Goal: Information Seeking & Learning: Learn about a topic

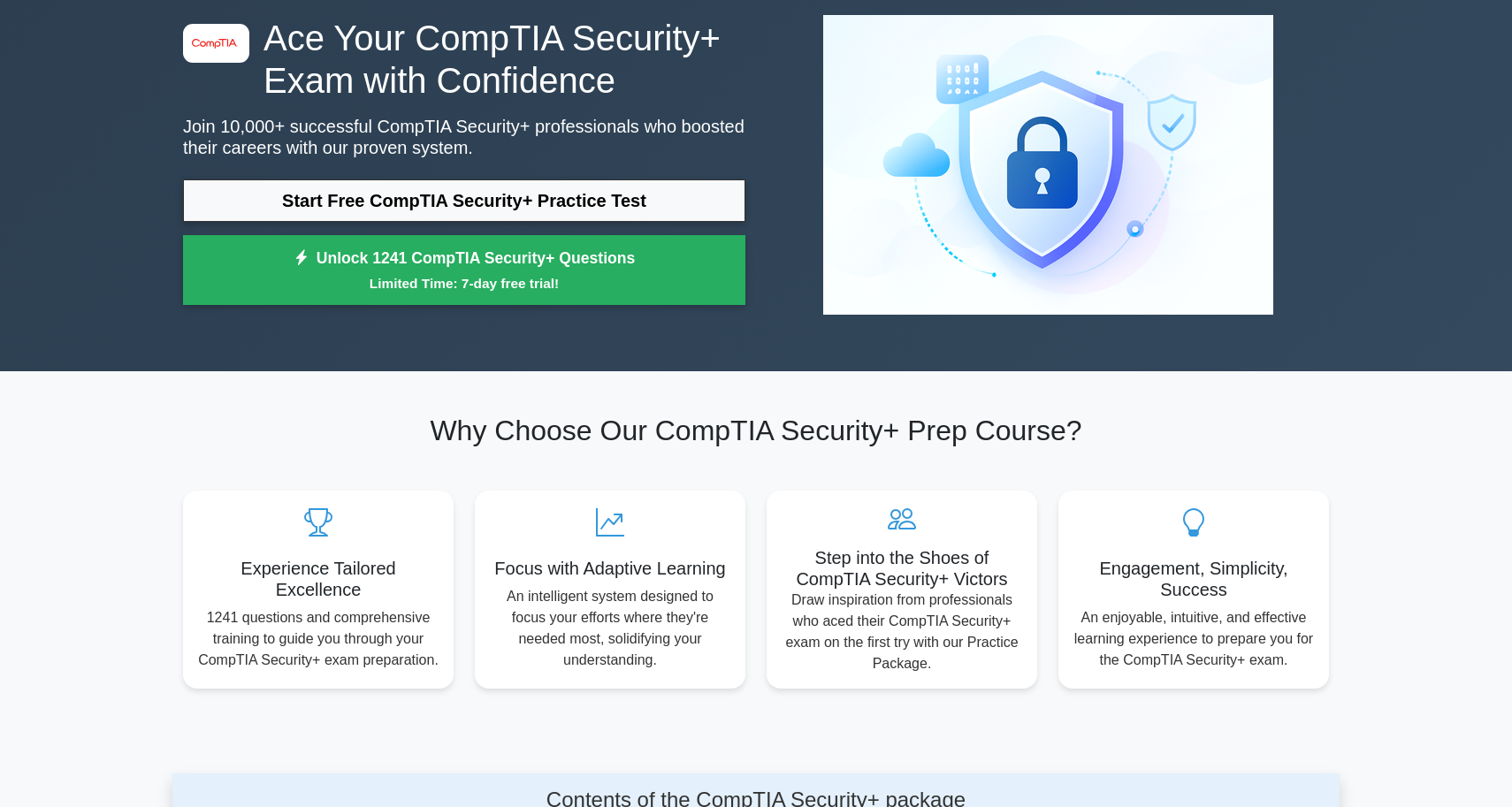
scroll to position [98, 0]
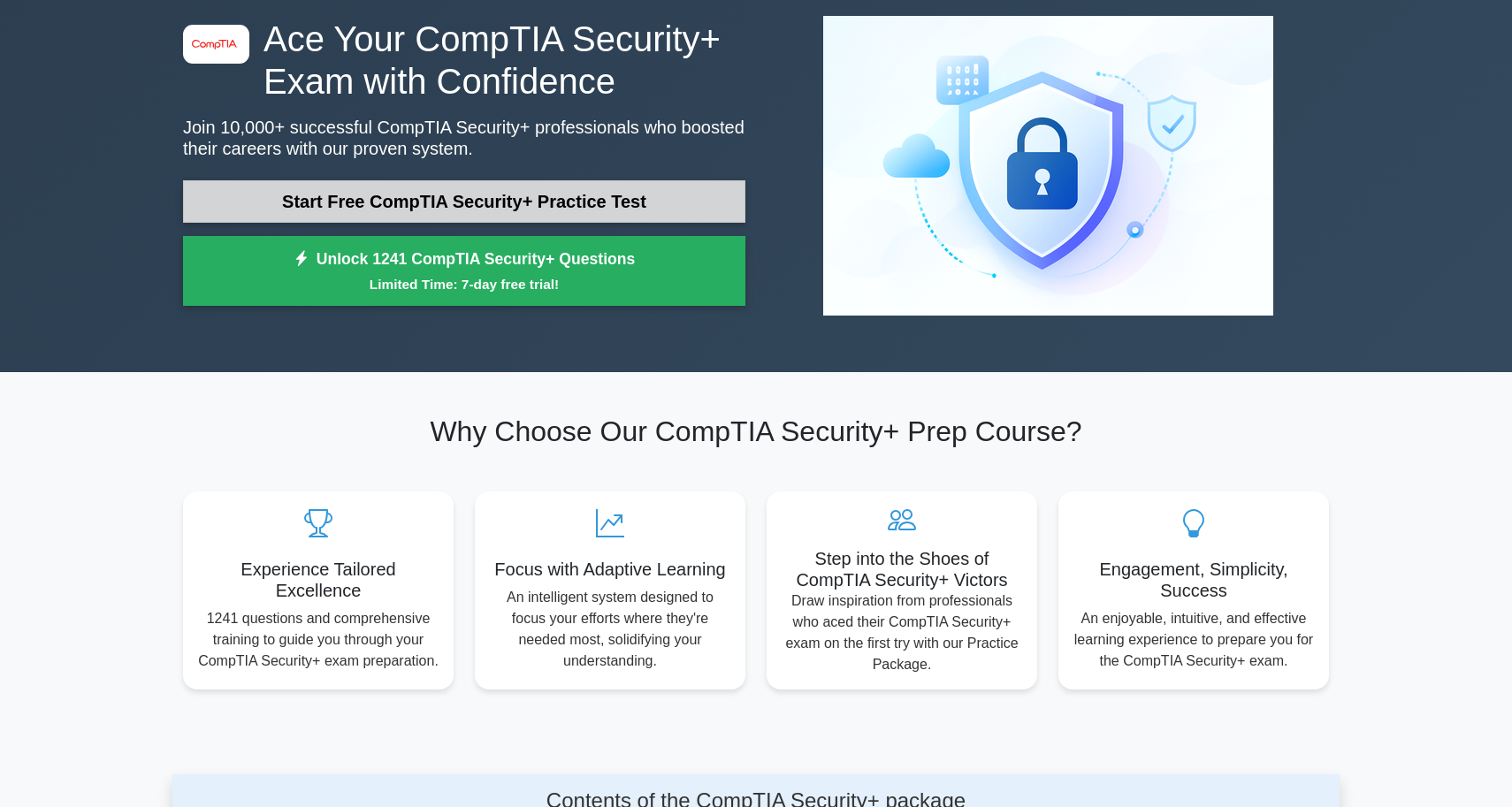
click at [595, 201] on link "Start Free CompTIA Security+ Practice Test" at bounding box center [464, 202] width 562 height 43
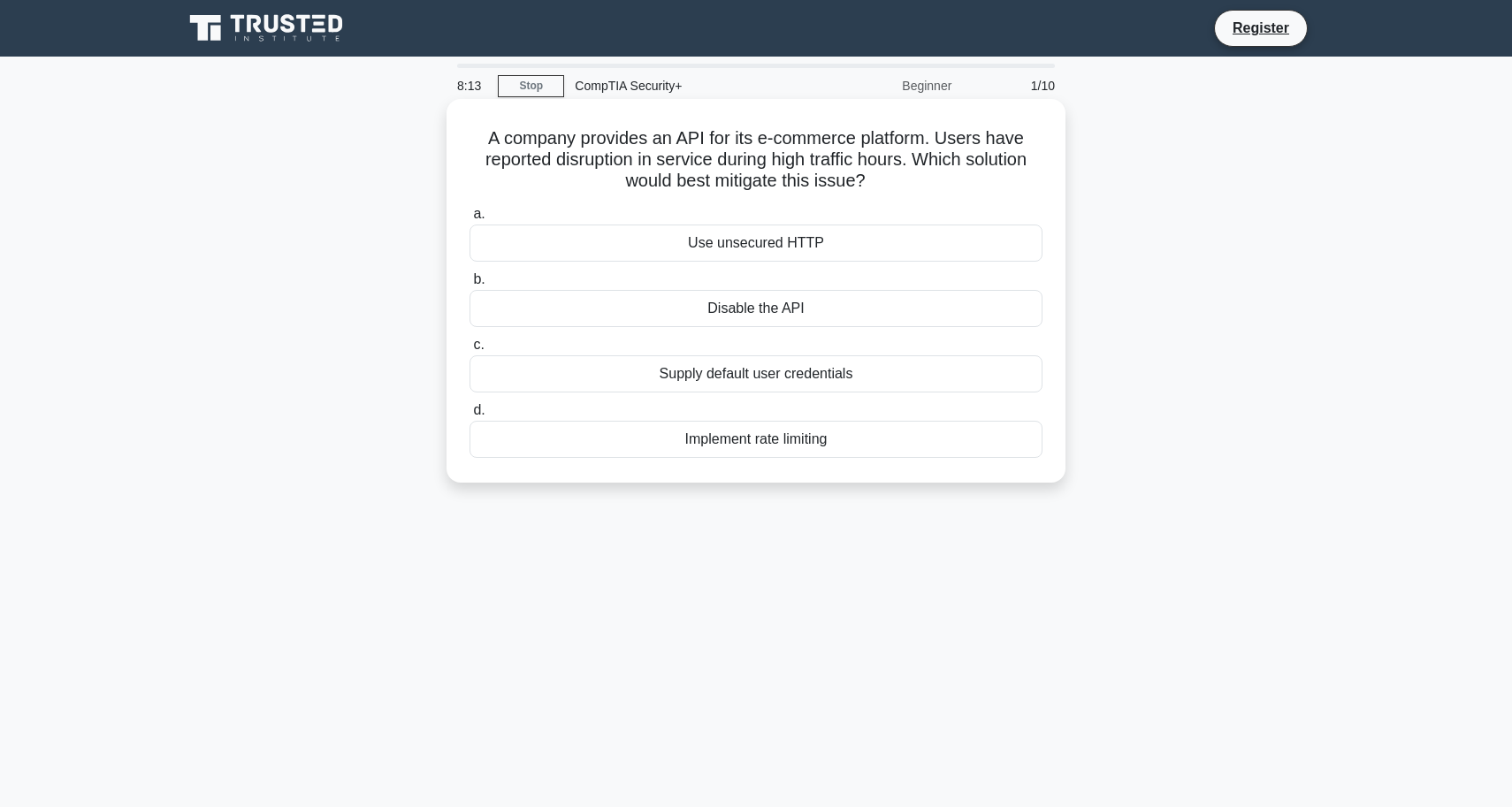
click at [733, 439] on div "Implement rate limiting" at bounding box center [756, 439] width 573 height 37
click at [469, 416] on input "d. Implement rate limiting" at bounding box center [469, 410] width 0 height 11
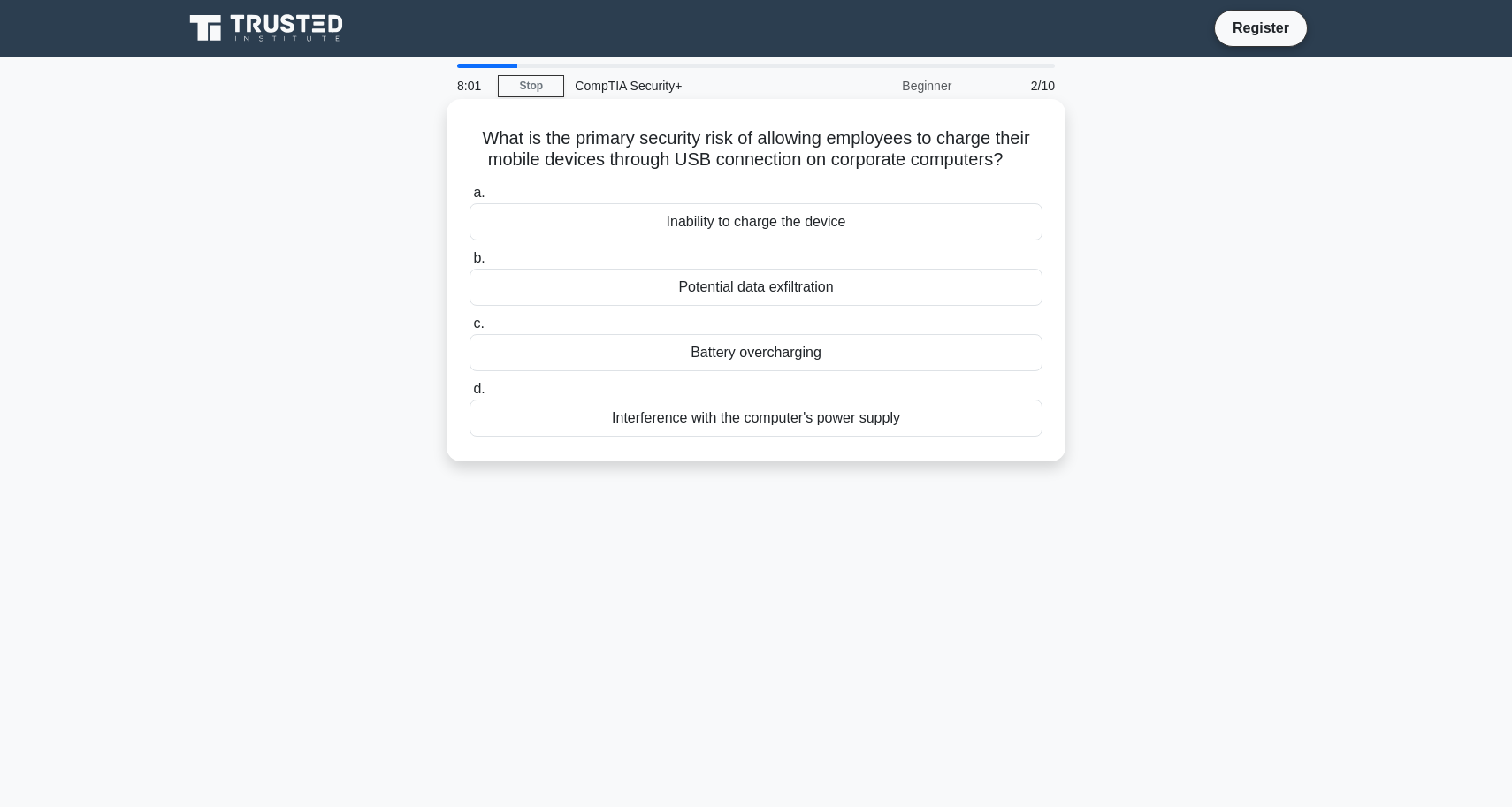
click at [743, 284] on div "Potential data exfiltration" at bounding box center [756, 288] width 573 height 37
click at [469, 264] on input "b. Potential data exfiltration" at bounding box center [469, 259] width 0 height 11
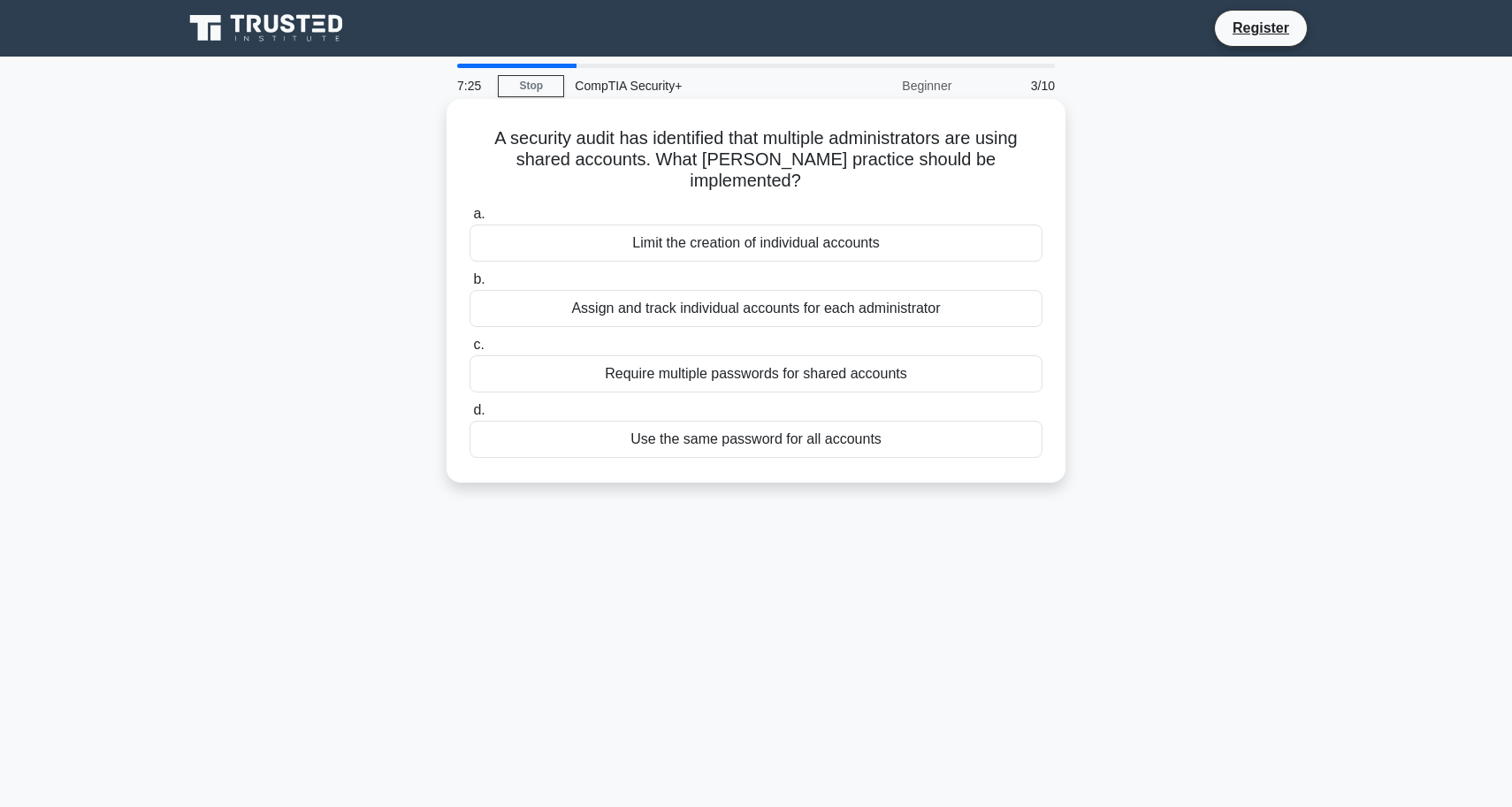
click at [720, 233] on div "Limit the creation of individual accounts" at bounding box center [756, 243] width 573 height 37
click at [469, 221] on input "a. Limit the creation of individual accounts" at bounding box center [469, 214] width 0 height 11
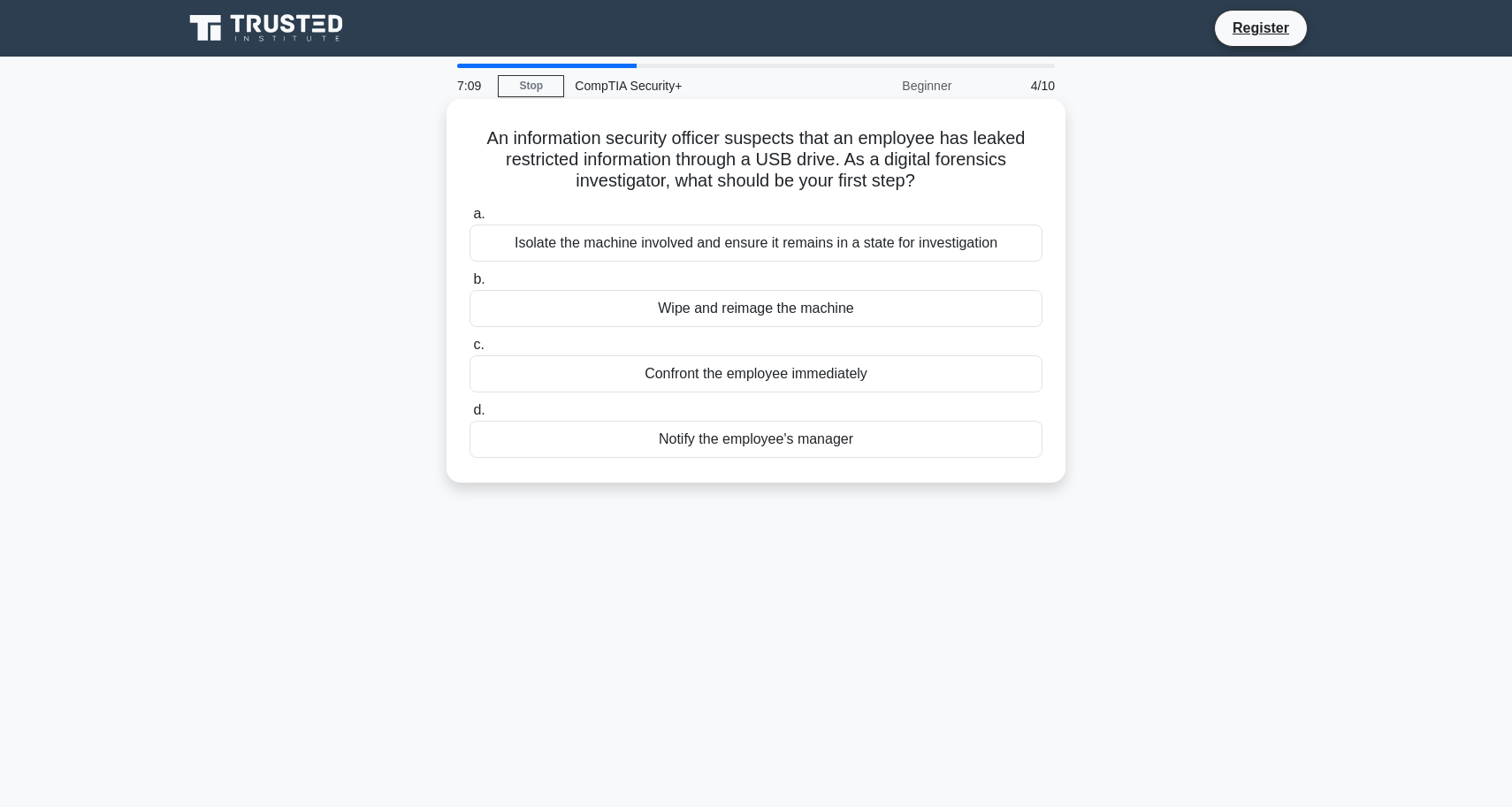
click at [672, 253] on div "Isolate the machine involved and ensure it remains in a state for investigation" at bounding box center [756, 243] width 573 height 37
click at [469, 221] on input "a. Isolate the machine involved and ensure it remains in a state for investigat…" at bounding box center [469, 214] width 0 height 11
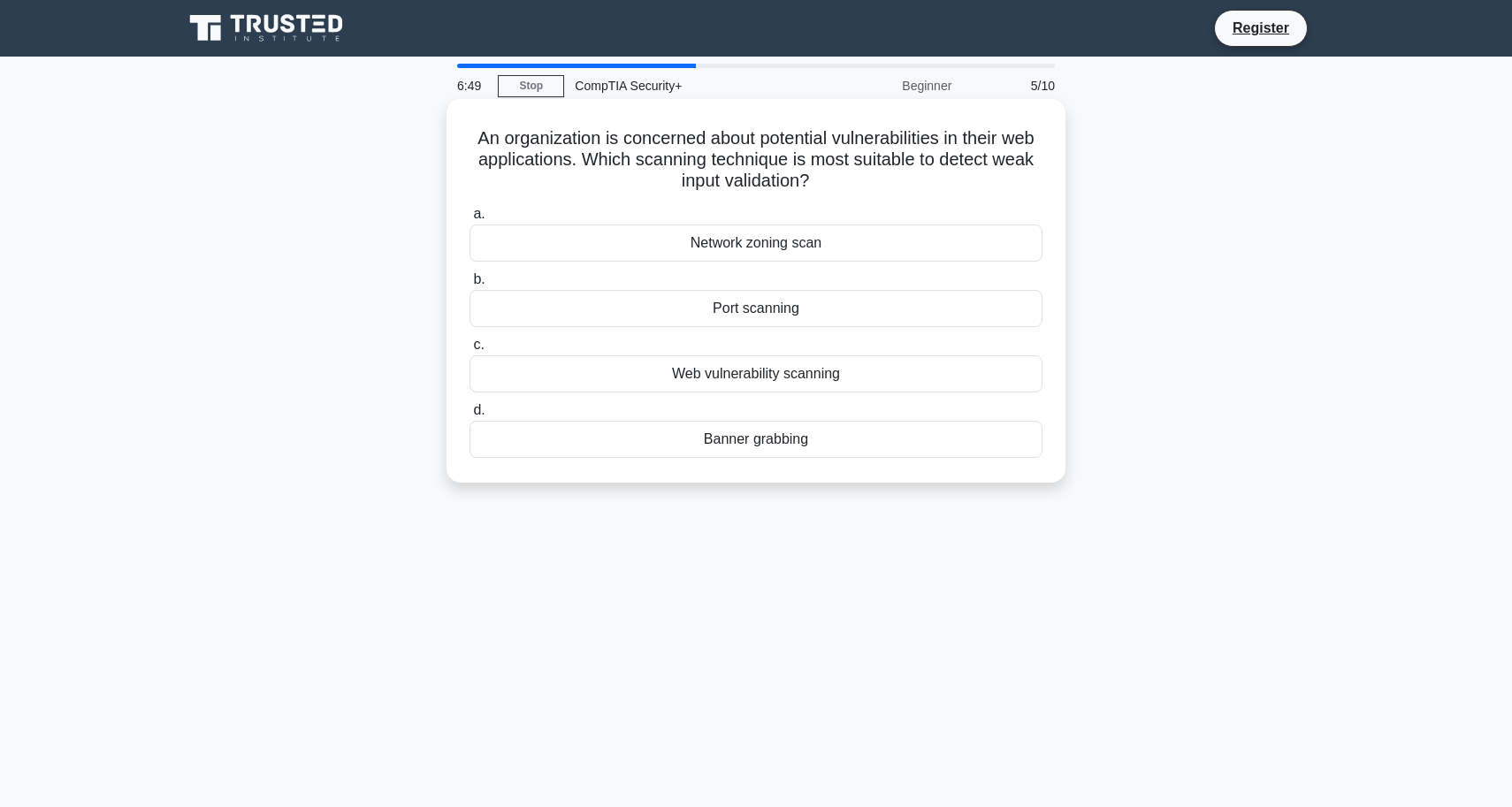
click at [681, 366] on div "Web vulnerability scanning" at bounding box center [756, 374] width 573 height 37
click at [469, 351] on input "c. Web vulnerability scanning" at bounding box center [469, 345] width 0 height 11
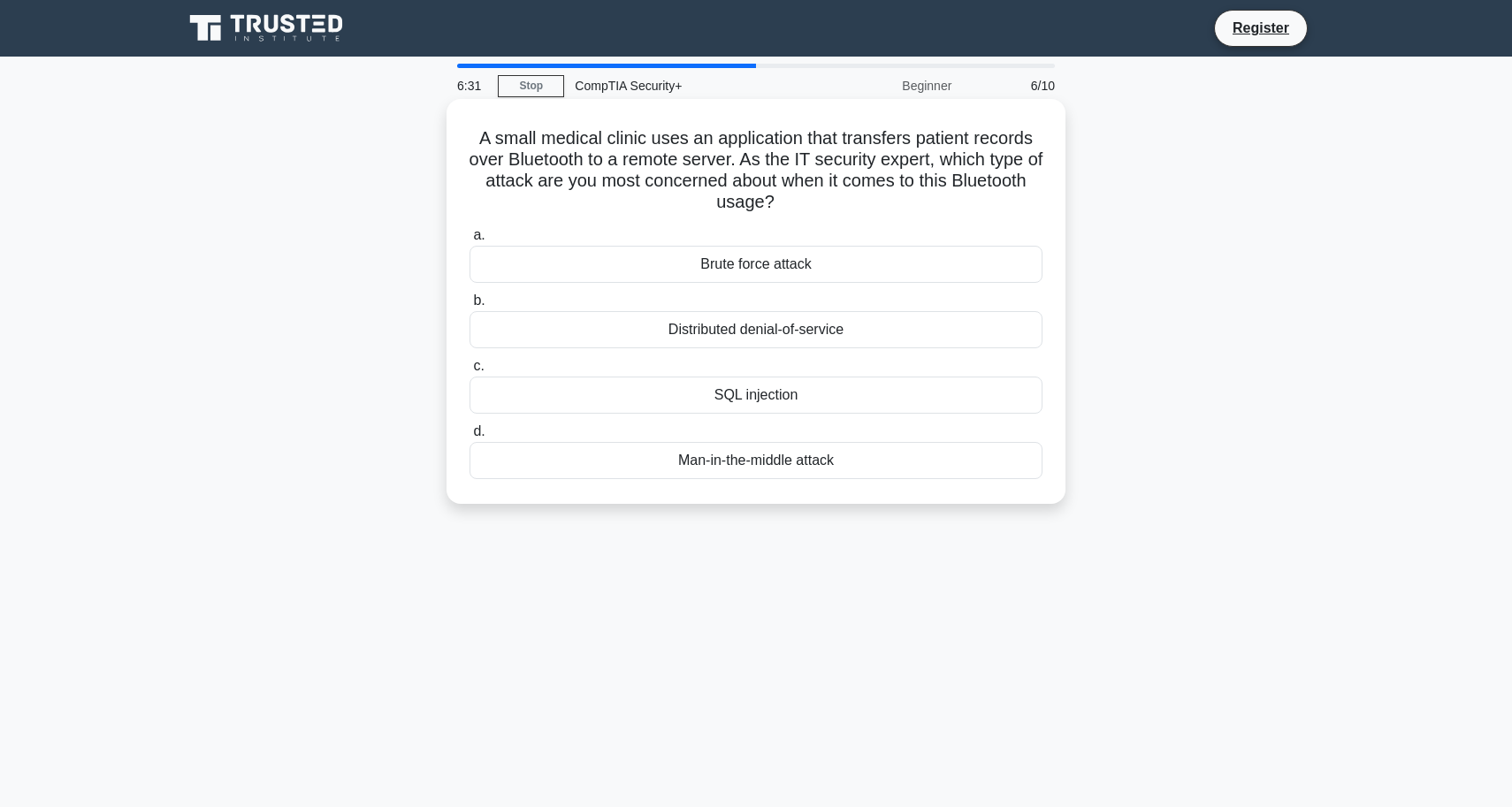
click at [675, 404] on div "SQL injection" at bounding box center [756, 396] width 573 height 37
click at [469, 372] on input "c. SQL injection" at bounding box center [469, 367] width 0 height 11
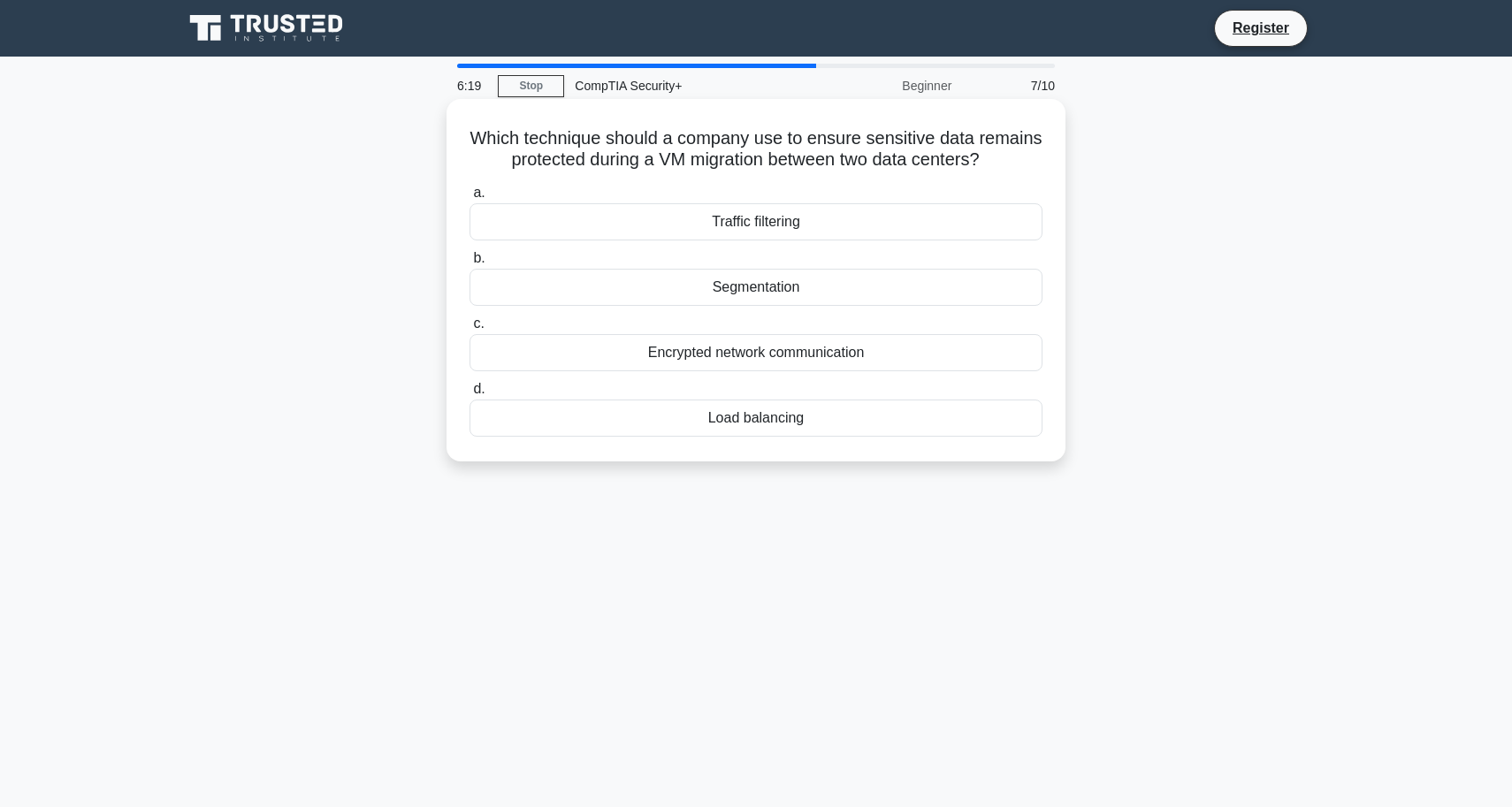
click at [670, 419] on div "Load balancing" at bounding box center [756, 418] width 573 height 37
click at [469, 396] on input "d. Load balancing" at bounding box center [469, 389] width 0 height 11
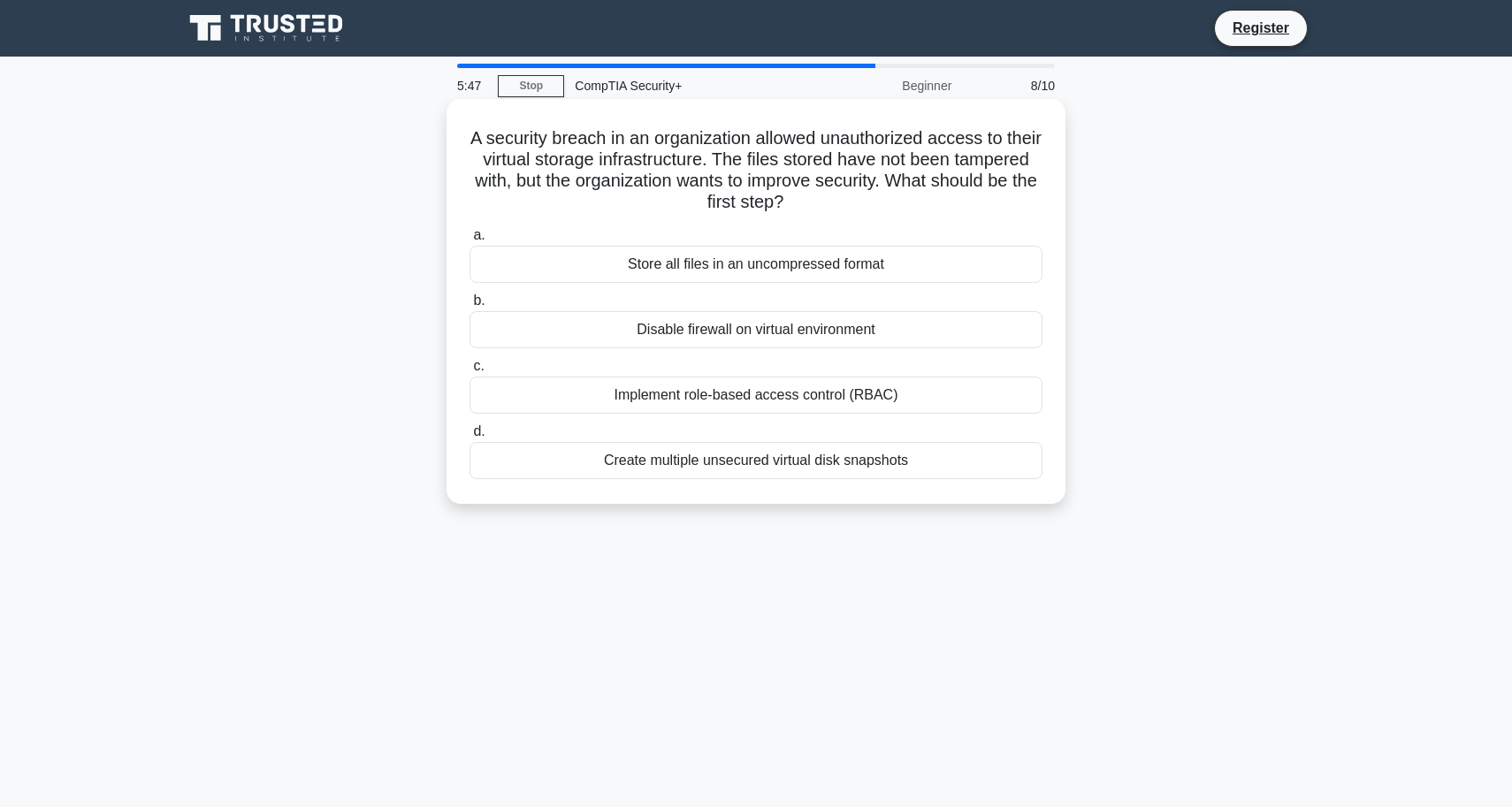
click at [677, 406] on div "Implement role-based access control (RBAC)" at bounding box center [756, 396] width 573 height 37
click at [469, 372] on input "c. Implement role-based access control (RBAC)" at bounding box center [469, 367] width 0 height 11
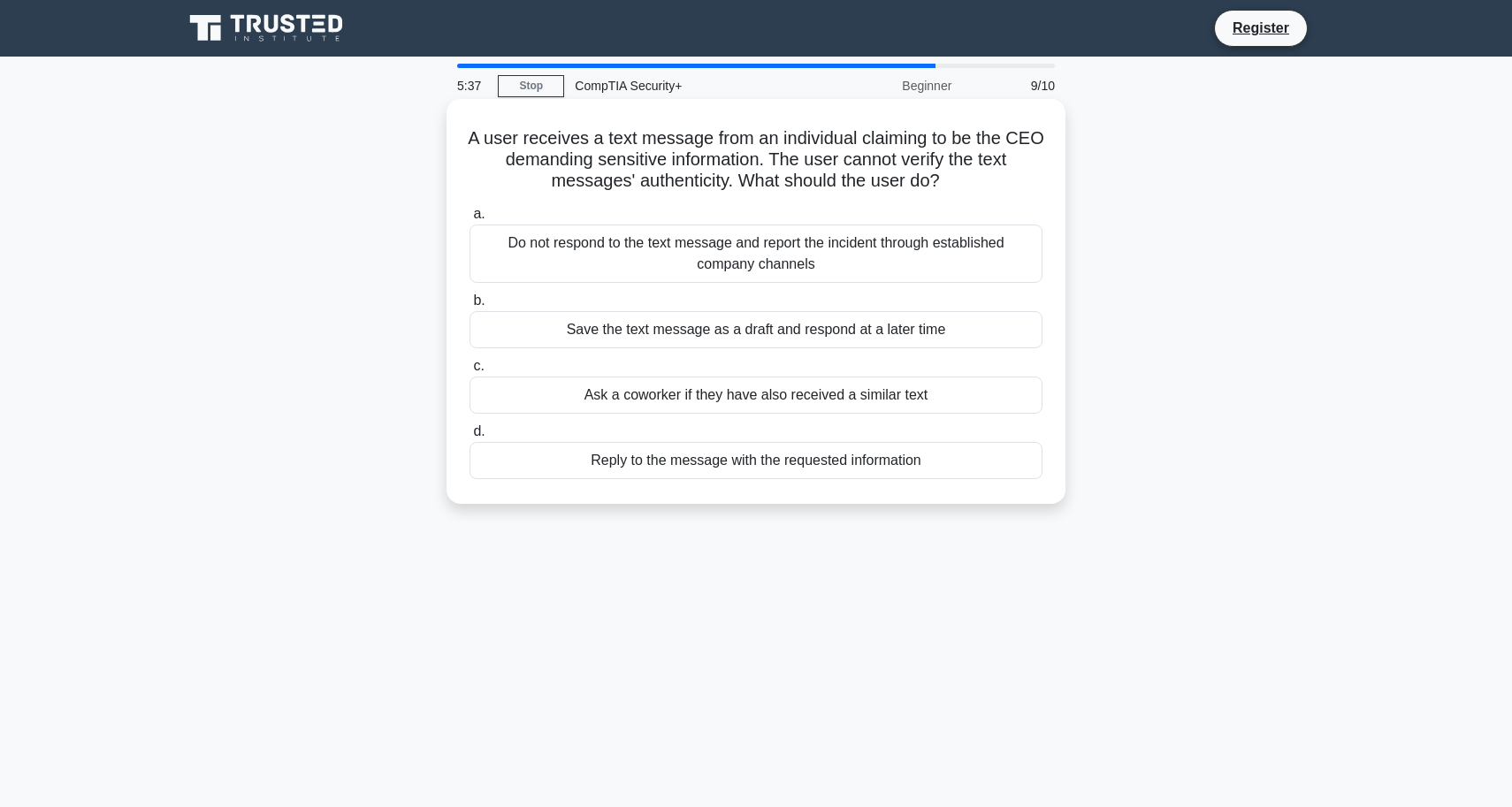
click at [736, 240] on div "Do not respond to the text message and report the incident through established …" at bounding box center [756, 253] width 573 height 59
click at [469, 221] on input "a. Do not respond to the text message and report the incident through establish…" at bounding box center [469, 214] width 0 height 11
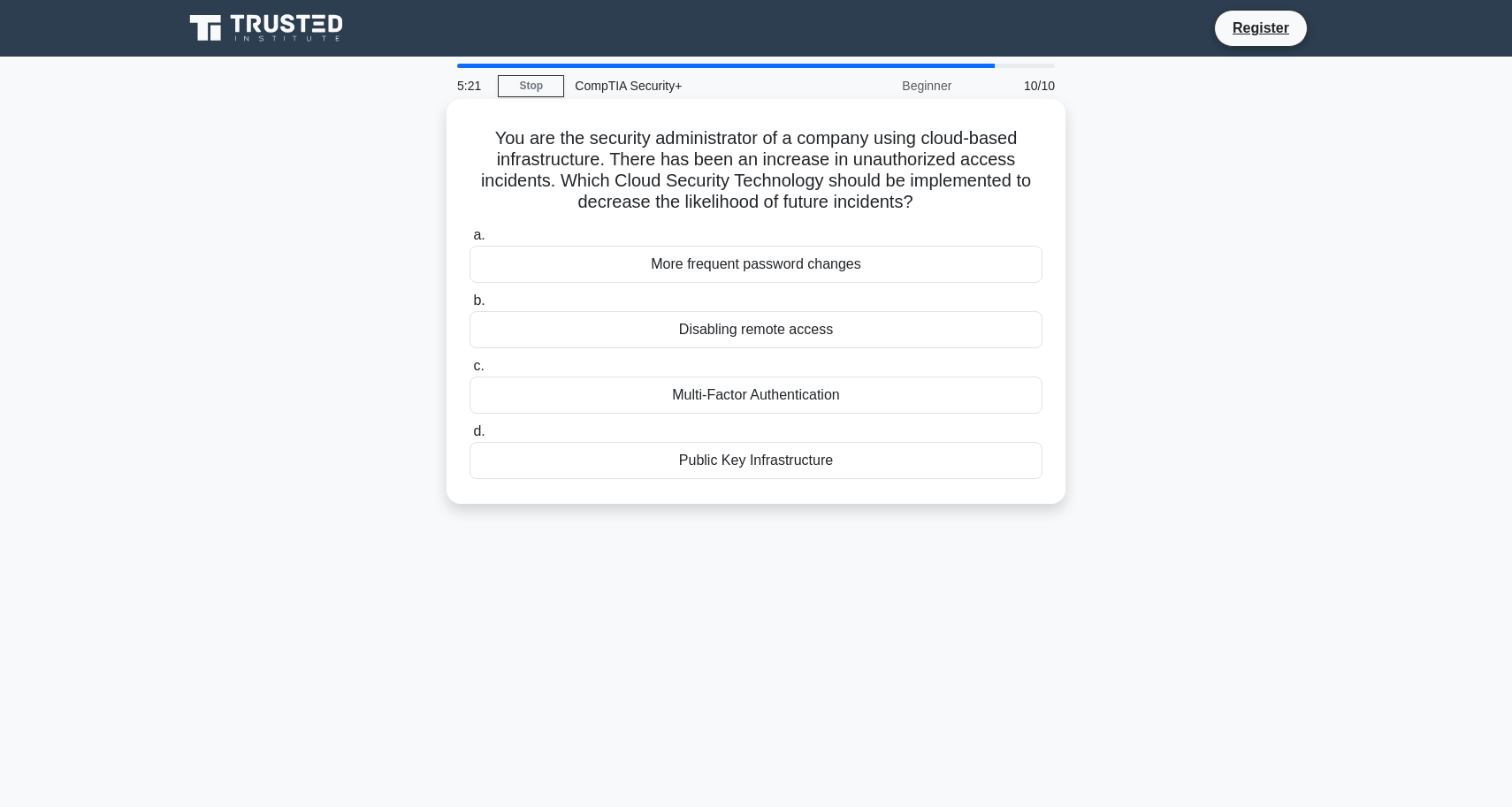
click at [734, 397] on div "Multi-Factor Authentication" at bounding box center [756, 396] width 573 height 37
click at [469, 372] on input "c. Multi-Factor Authentication" at bounding box center [469, 367] width 0 height 11
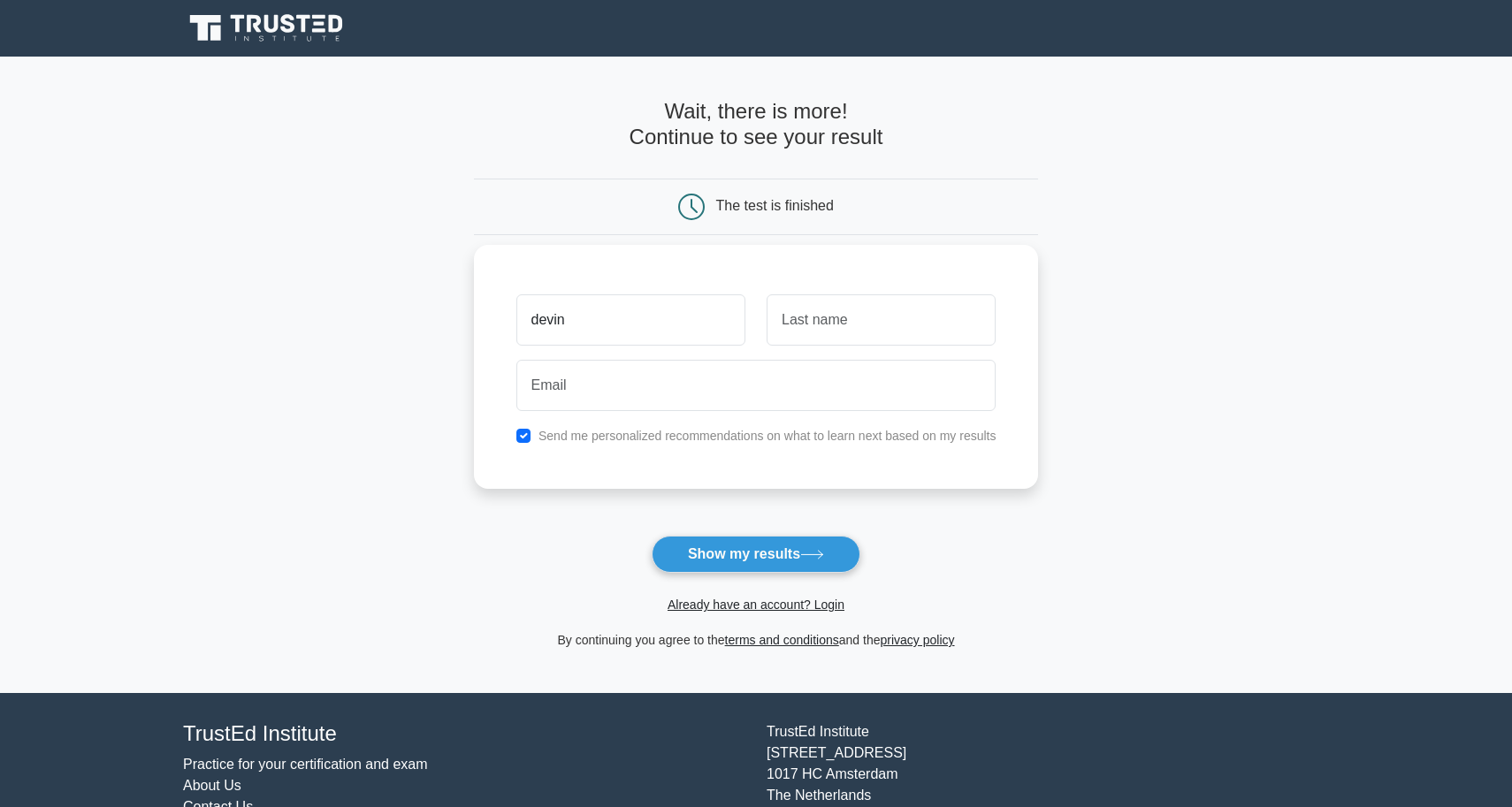
type input "devin"
type input "copeland"
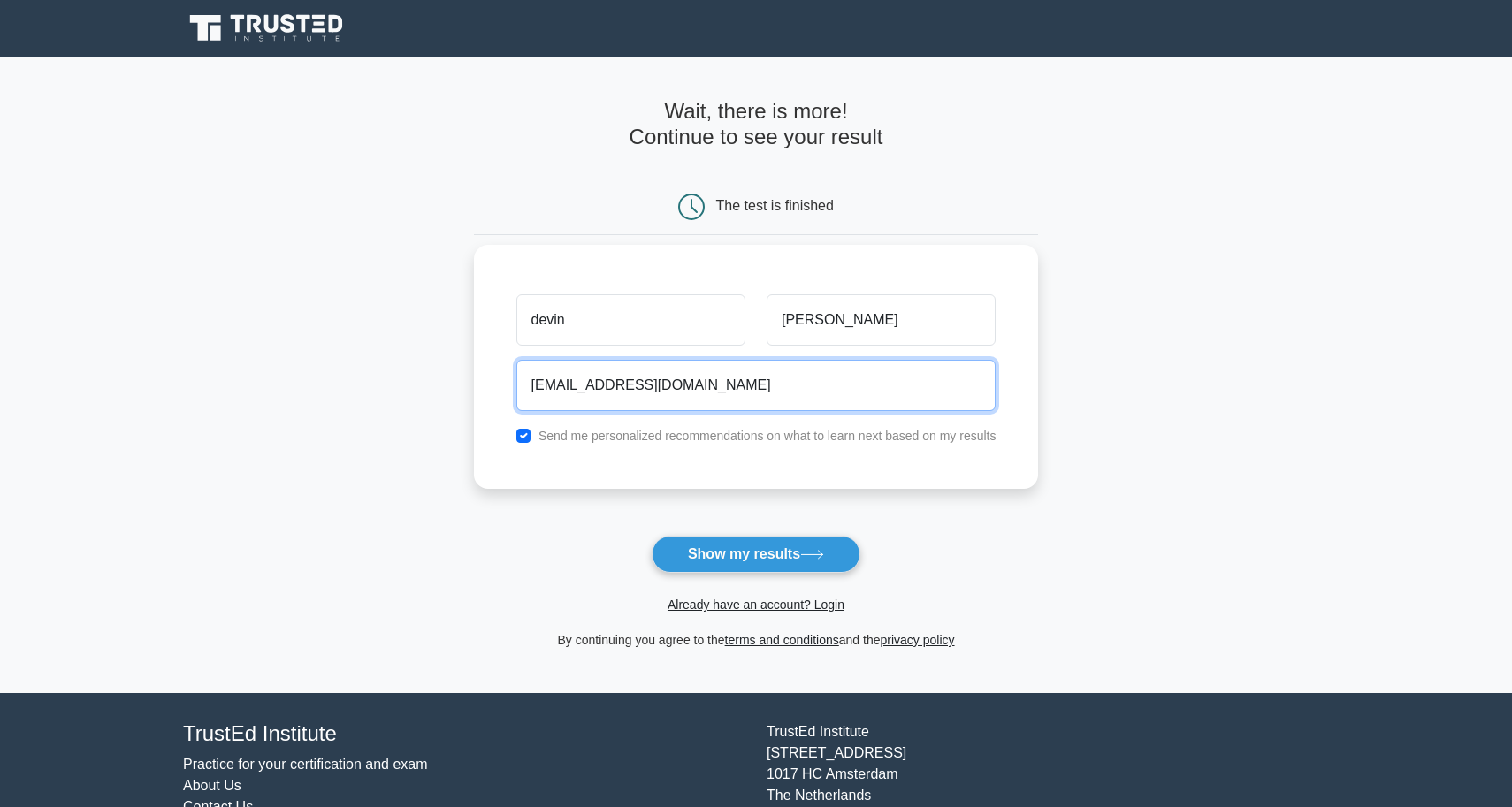
type input "dcopelandt10@gmail.com"
click at [755, 554] on button "Show my results" at bounding box center [756, 555] width 208 height 37
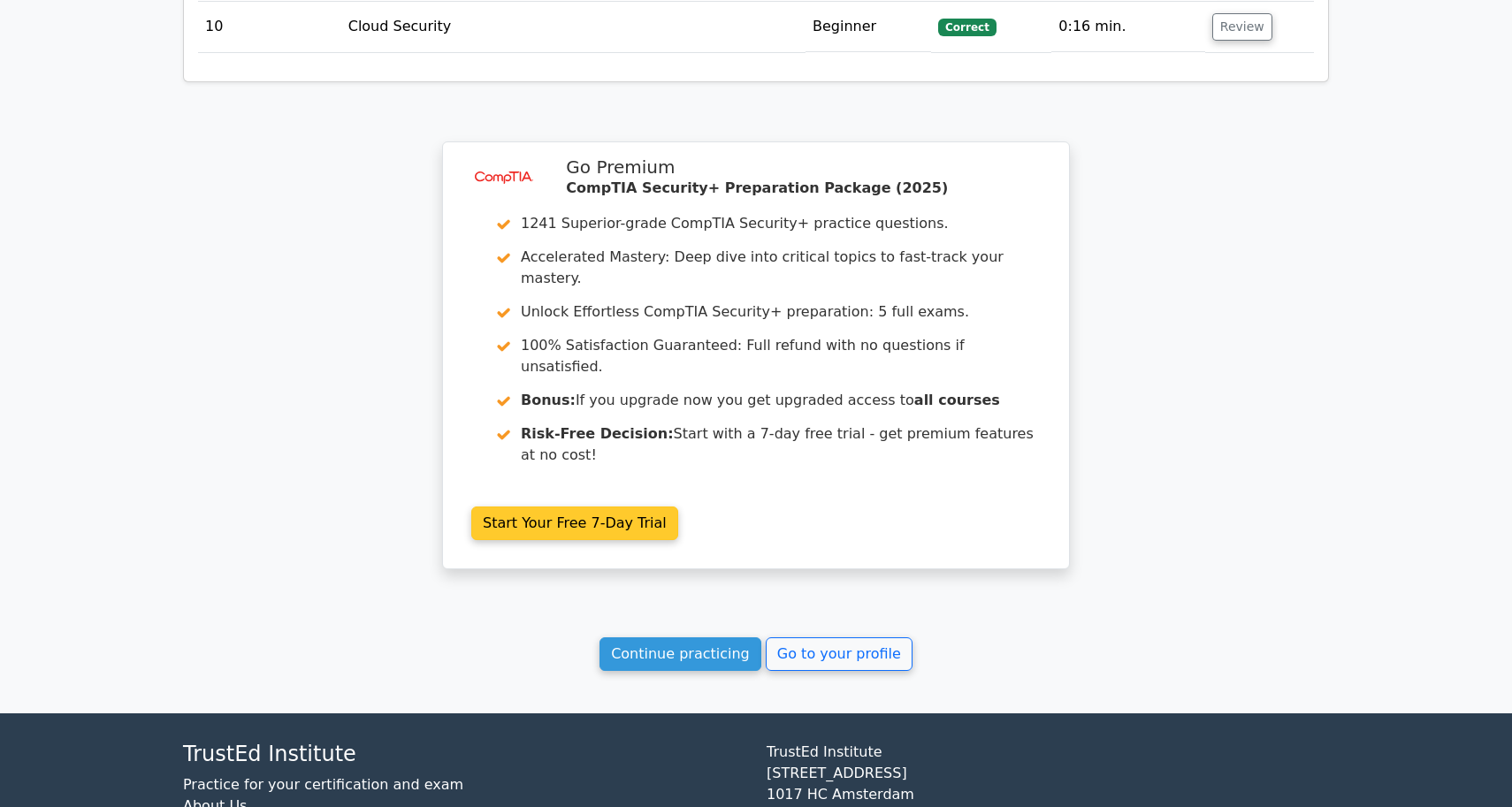
scroll to position [2655, 0]
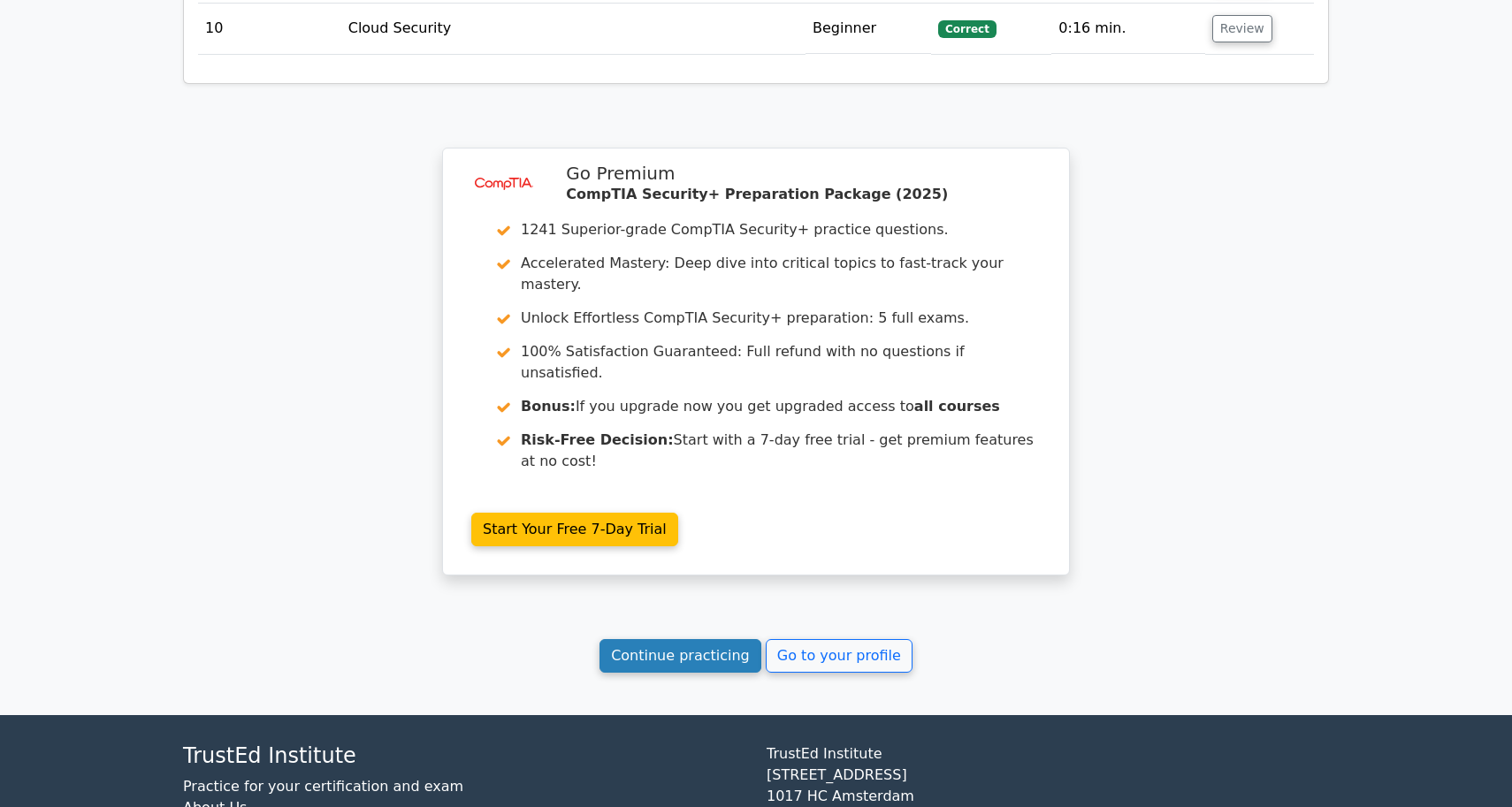
click at [676, 639] on link "Continue practicing" at bounding box center [680, 656] width 162 height 34
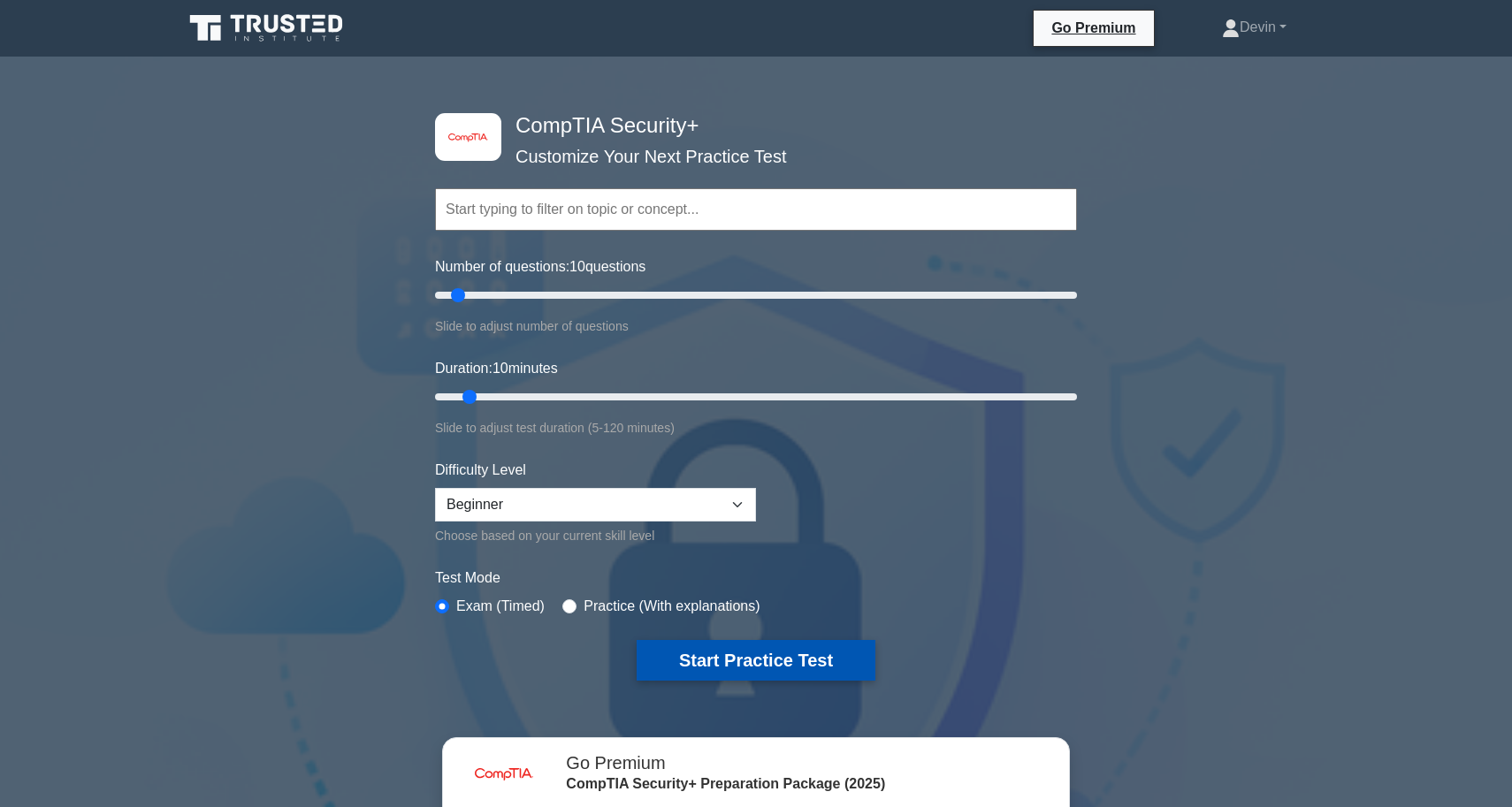
click at [729, 653] on button "Start Practice Test" at bounding box center [756, 661] width 239 height 41
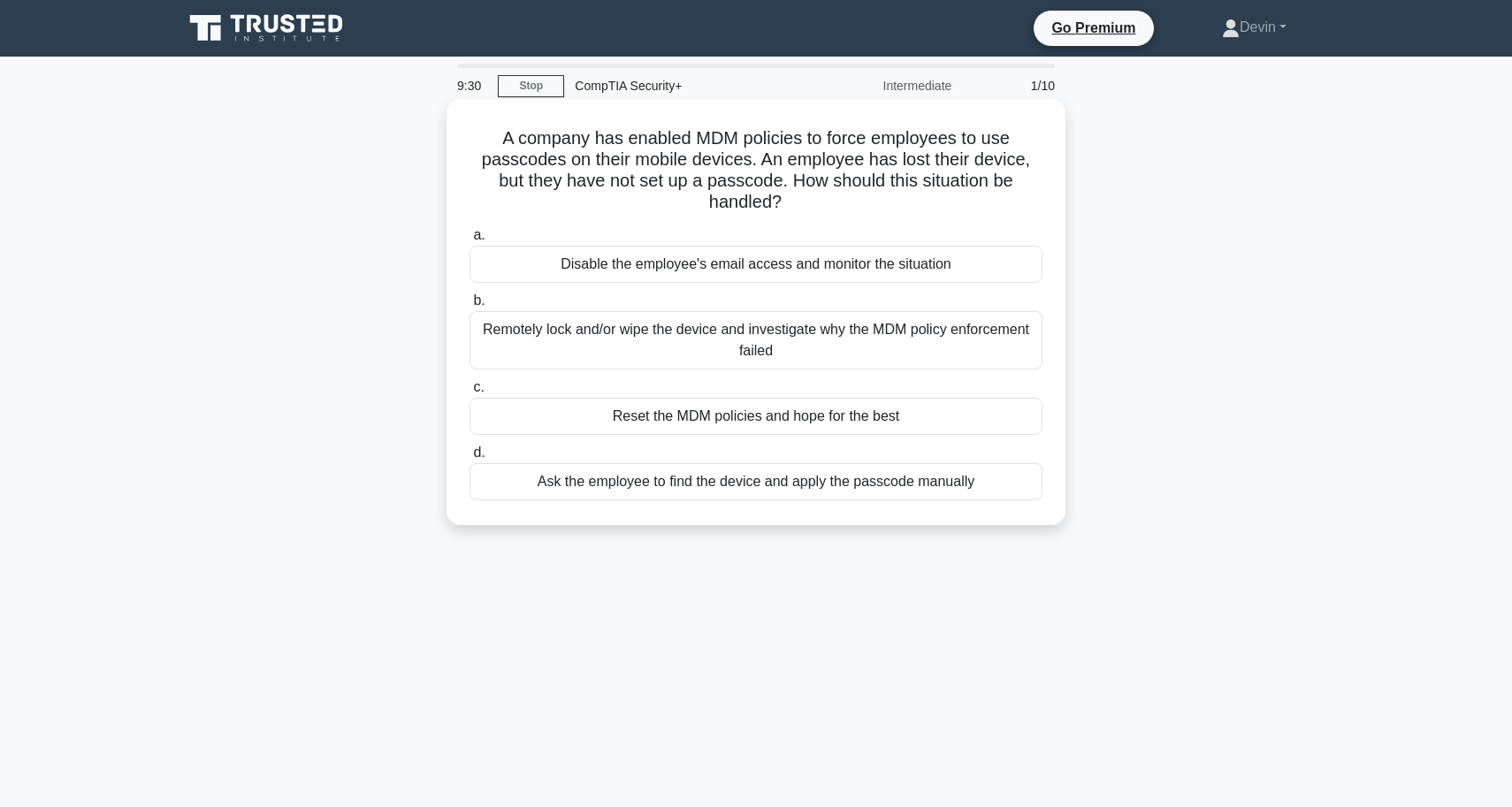
click at [733, 338] on div "Remotely lock and/or wipe the device and investigate why the MDM policy enforce…" at bounding box center [756, 340] width 573 height 59
click at [469, 307] on input "b. Remotely lock and/or wipe the device and investigate why the MDM policy enfo…" at bounding box center [469, 301] width 0 height 11
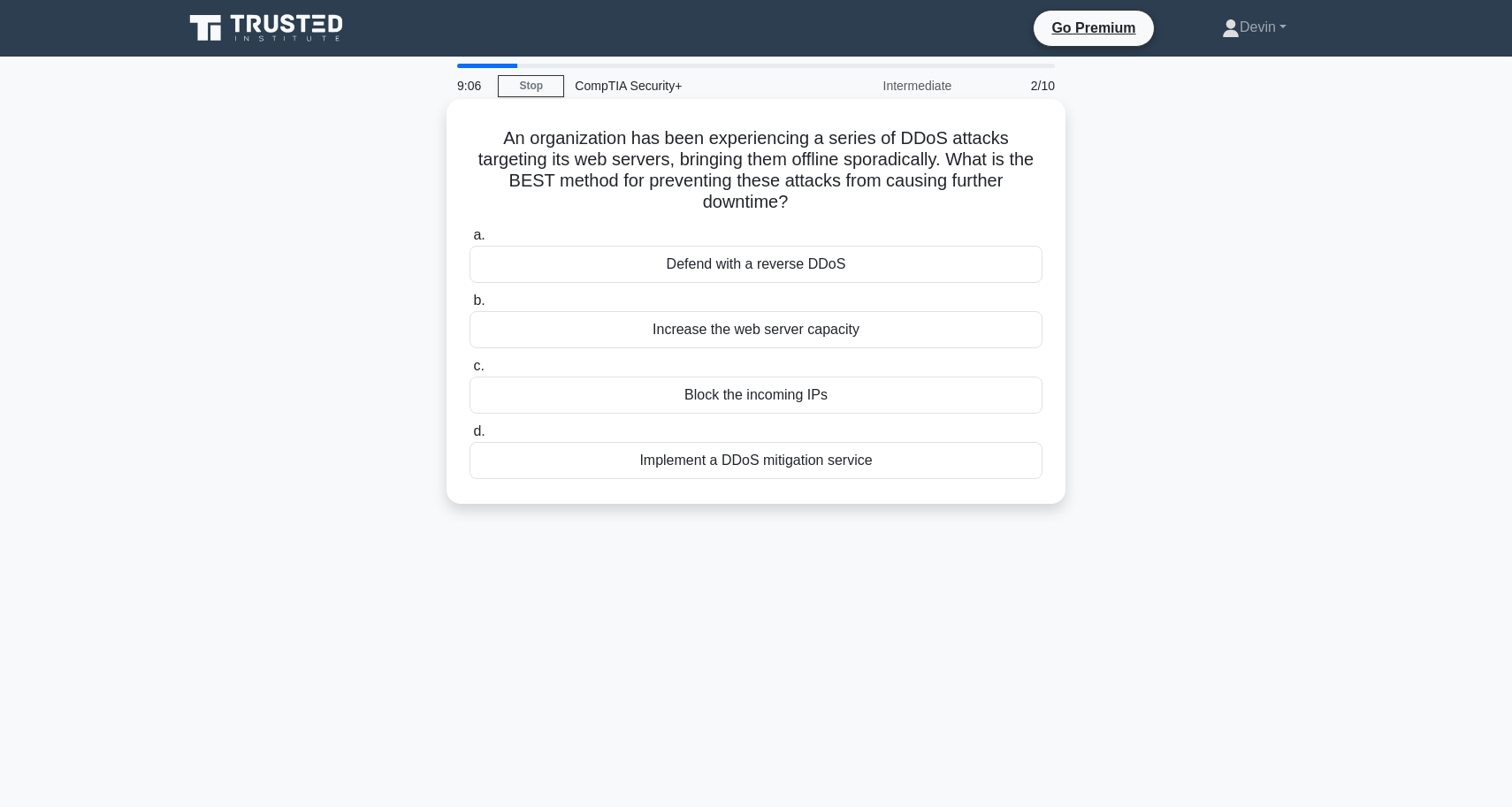
click at [711, 450] on div "Implement a DDoS mitigation service" at bounding box center [756, 461] width 573 height 37
click at [469, 437] on input "d. Implement a DDoS mitigation service" at bounding box center [469, 432] width 0 height 11
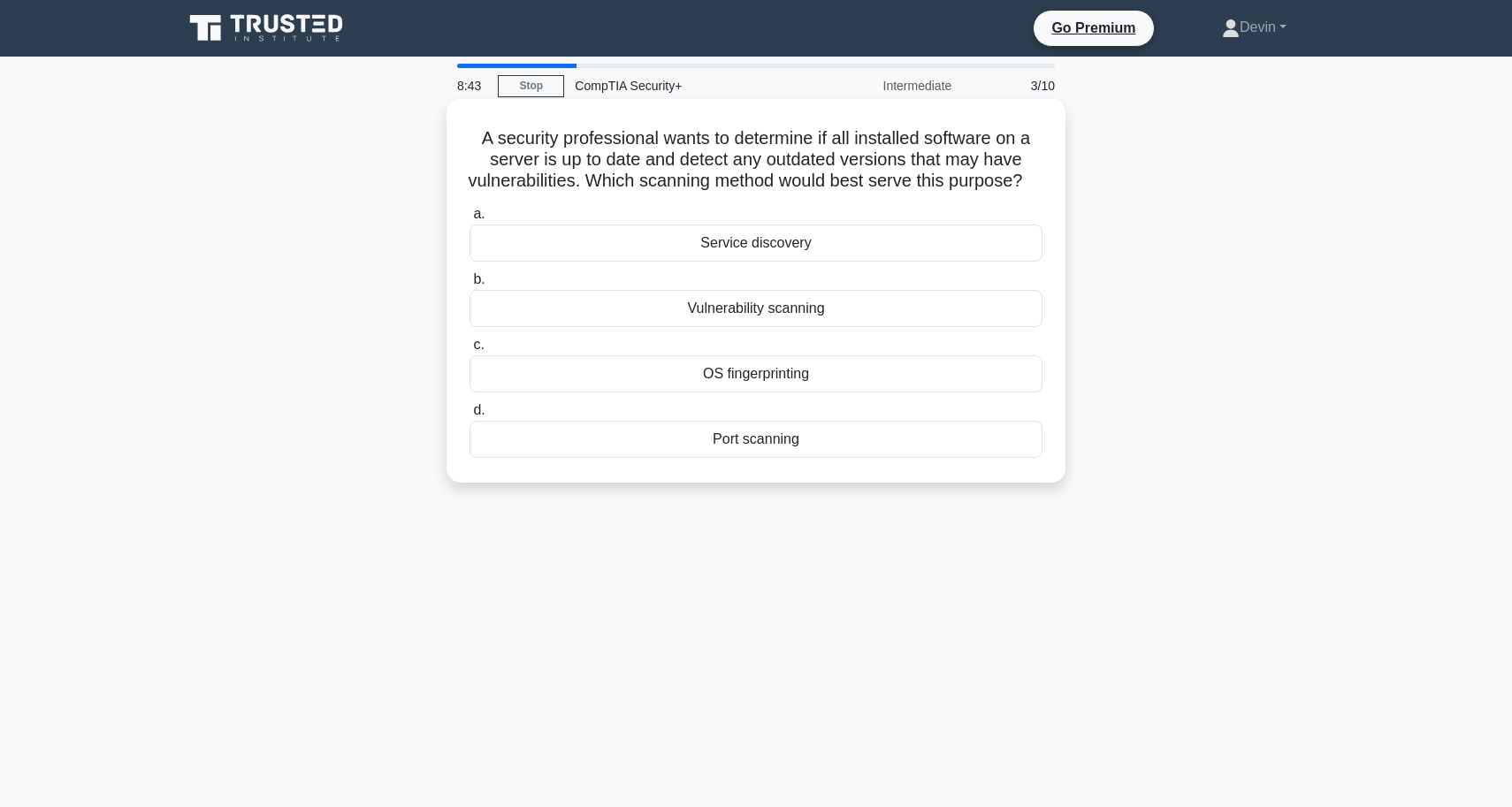
click at [729, 328] on div "Vulnerability scanning" at bounding box center [756, 309] width 573 height 37
click at [469, 286] on input "b. Vulnerability scanning" at bounding box center [469, 280] width 0 height 11
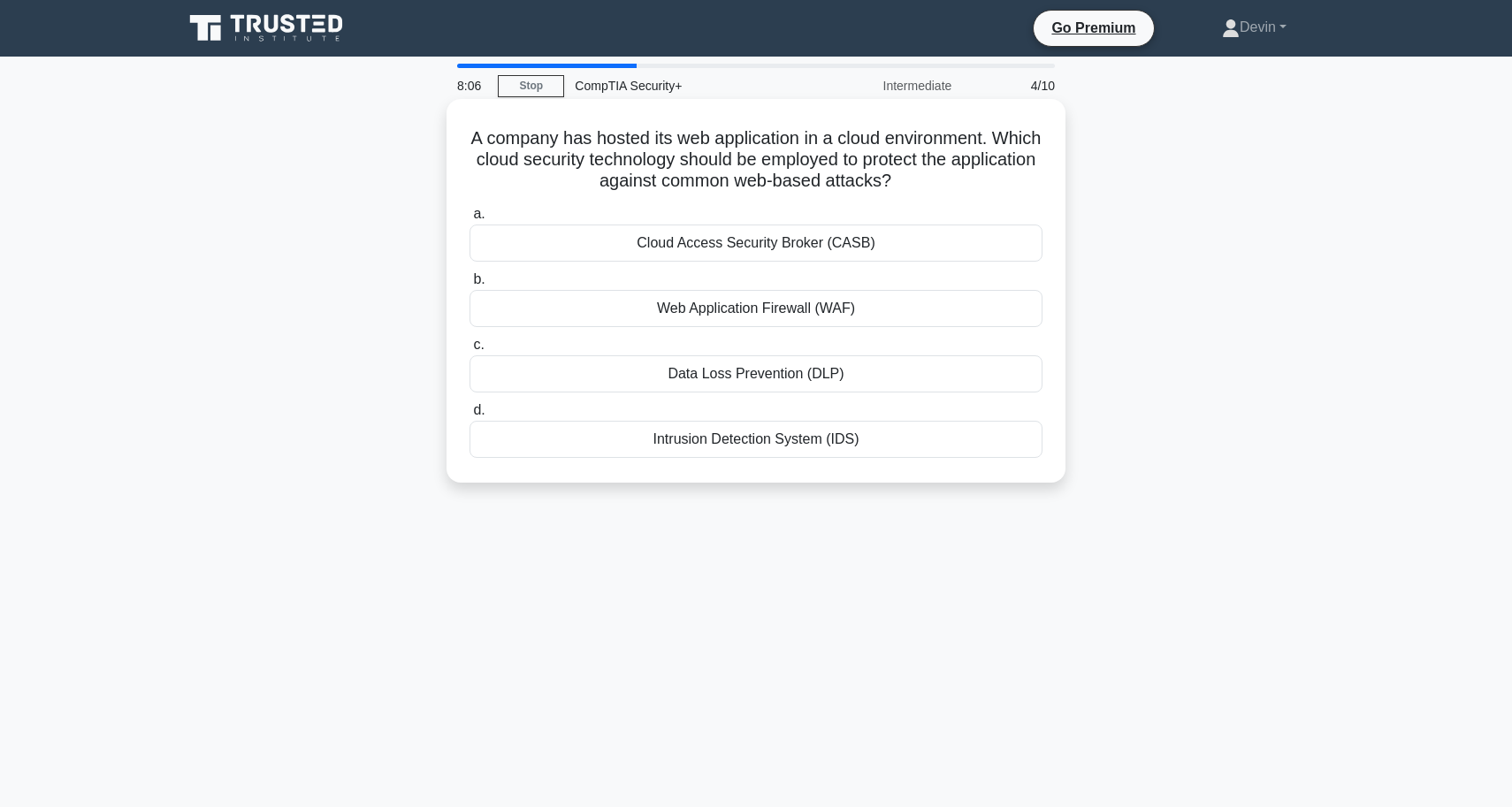
click at [751, 240] on div "Cloud Access Security Broker (CASB)" at bounding box center [756, 243] width 573 height 37
click at [469, 221] on input "a. Cloud Access Security Broker (CASB)" at bounding box center [469, 214] width 0 height 11
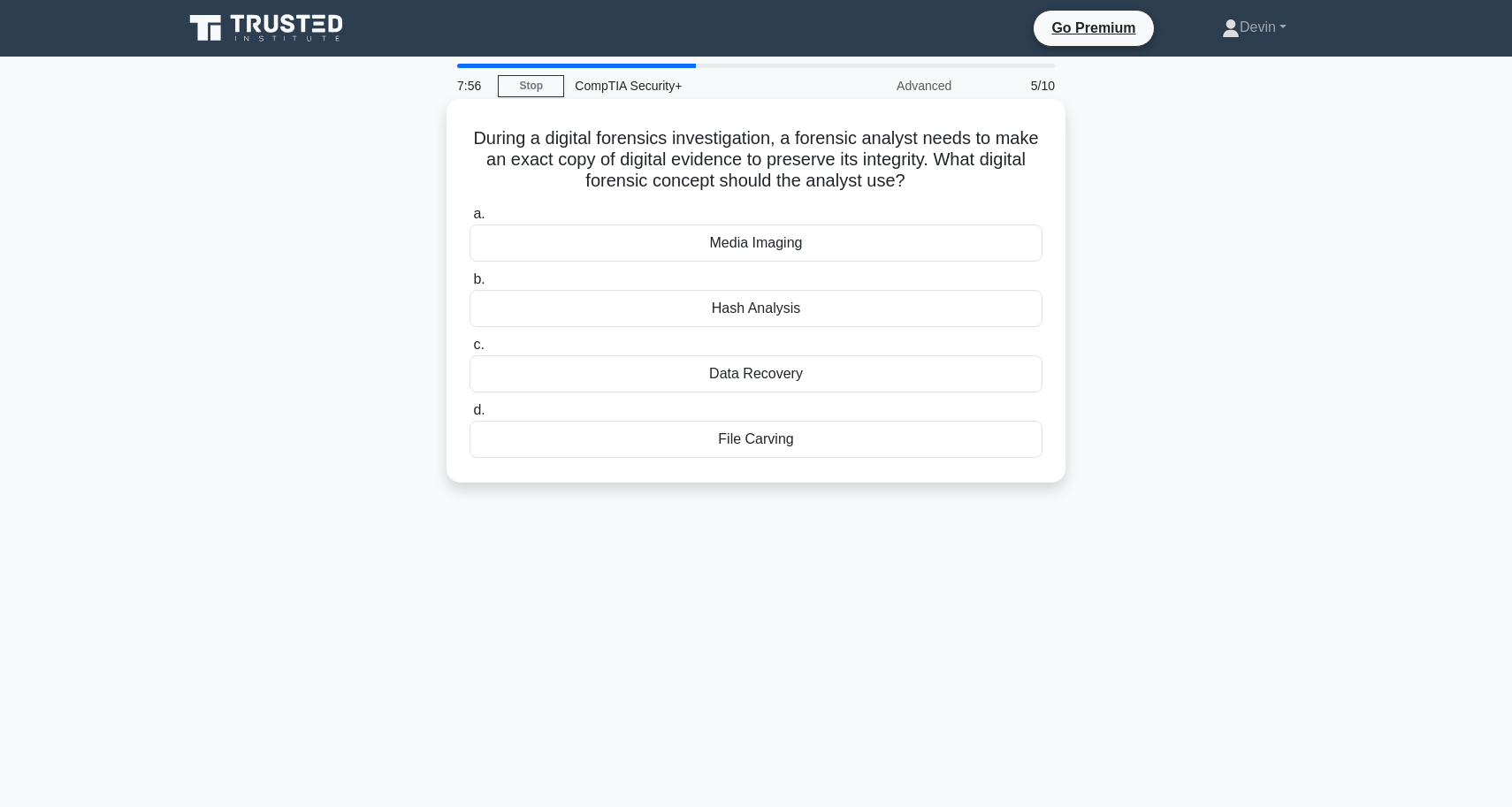
click at [734, 376] on div "Data Recovery" at bounding box center [756, 374] width 573 height 37
click at [469, 351] on input "c. Data Recovery" at bounding box center [469, 345] width 0 height 11
click at [741, 384] on div "Compression" at bounding box center [756, 374] width 573 height 37
click at [469, 351] on input "c. Compression" at bounding box center [469, 345] width 0 height 11
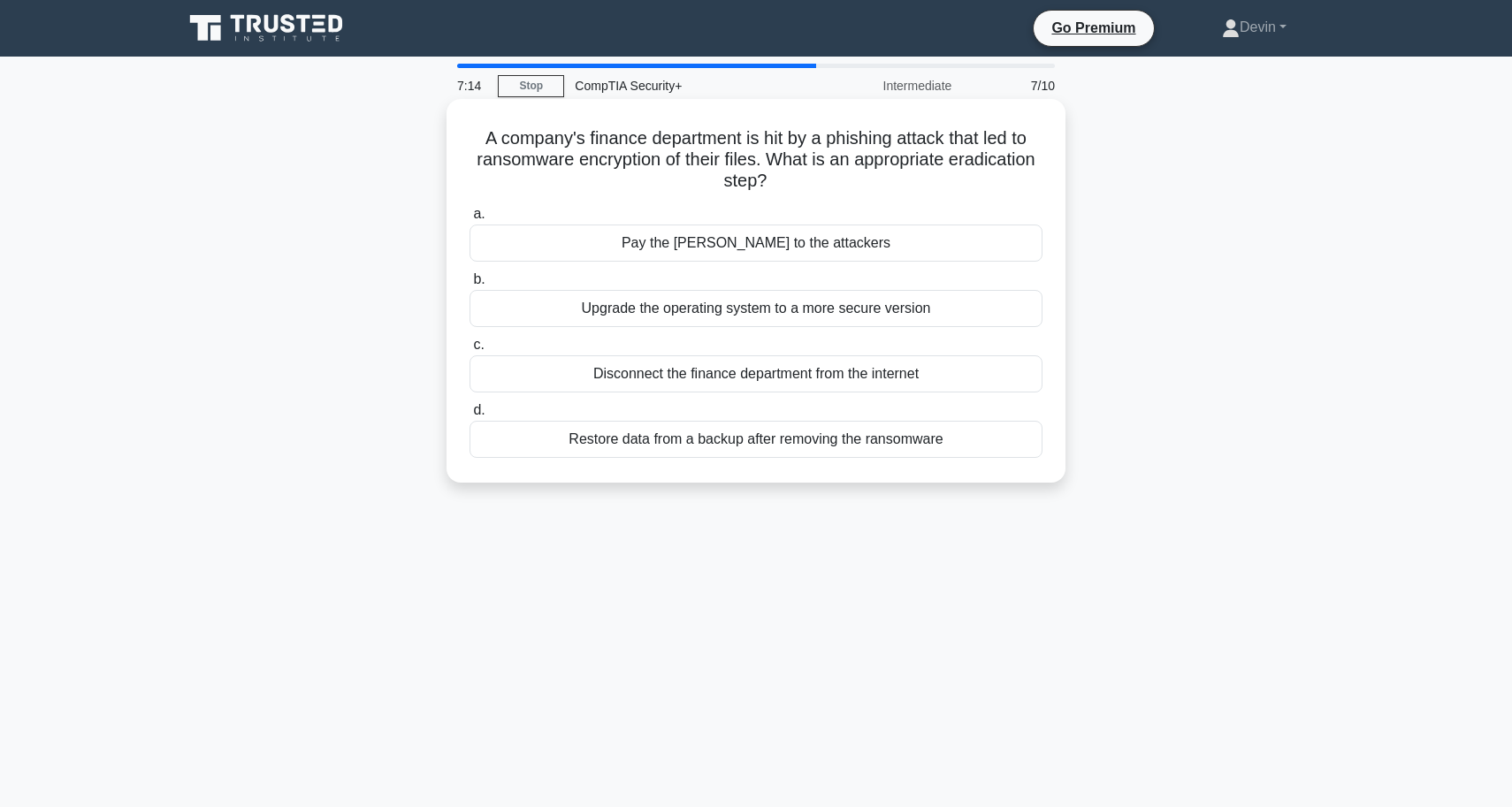
click at [716, 451] on div "Restore data from a backup after removing the ransomware" at bounding box center [756, 439] width 573 height 37
click at [469, 416] on input "d. Restore data from a backup after removing the ransomware" at bounding box center [469, 410] width 0 height 11
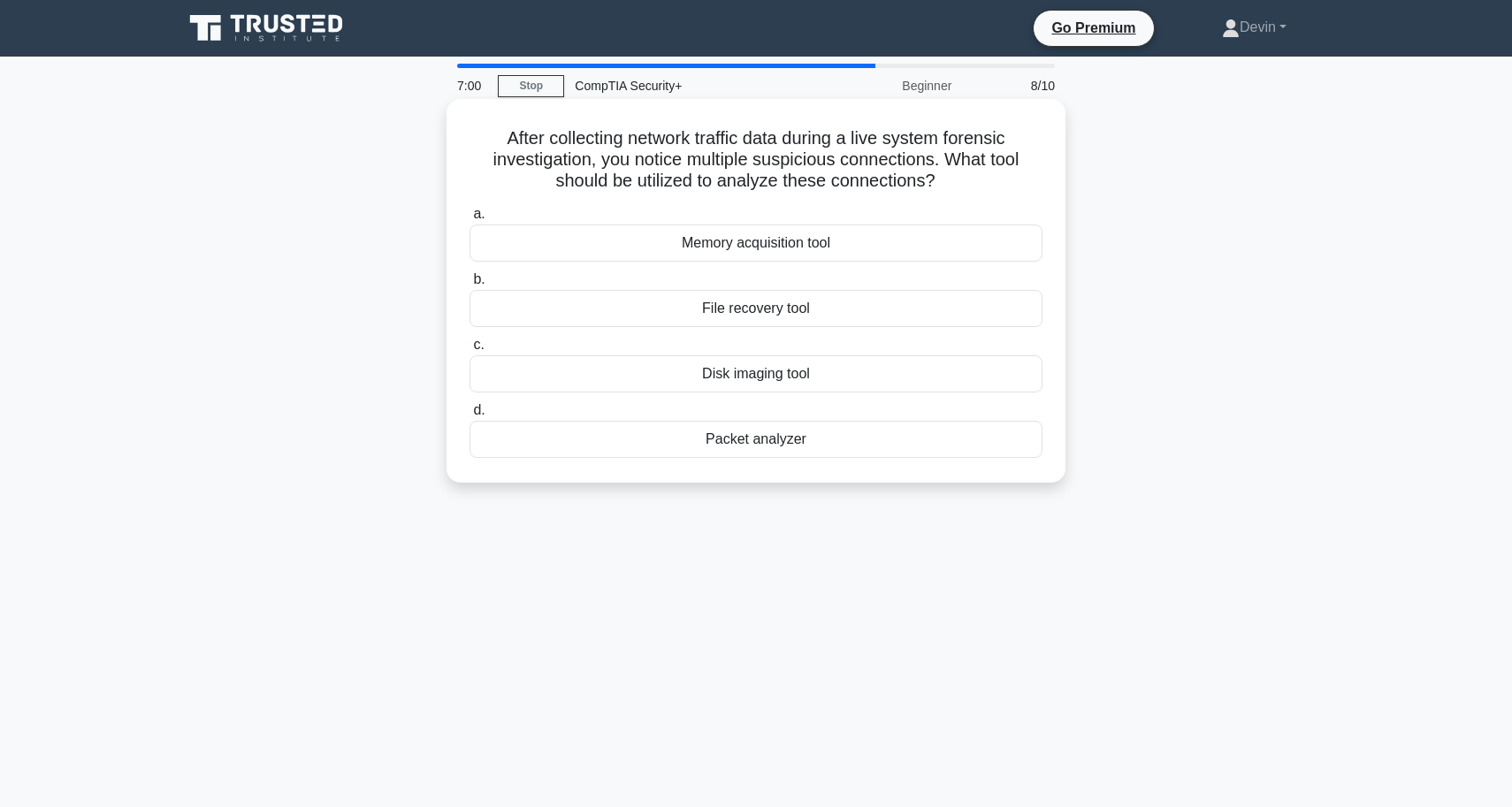
click at [719, 443] on div "Packet analyzer" at bounding box center [756, 439] width 573 height 37
click at [469, 416] on input "d. Packet analyzer" at bounding box center [469, 410] width 0 height 11
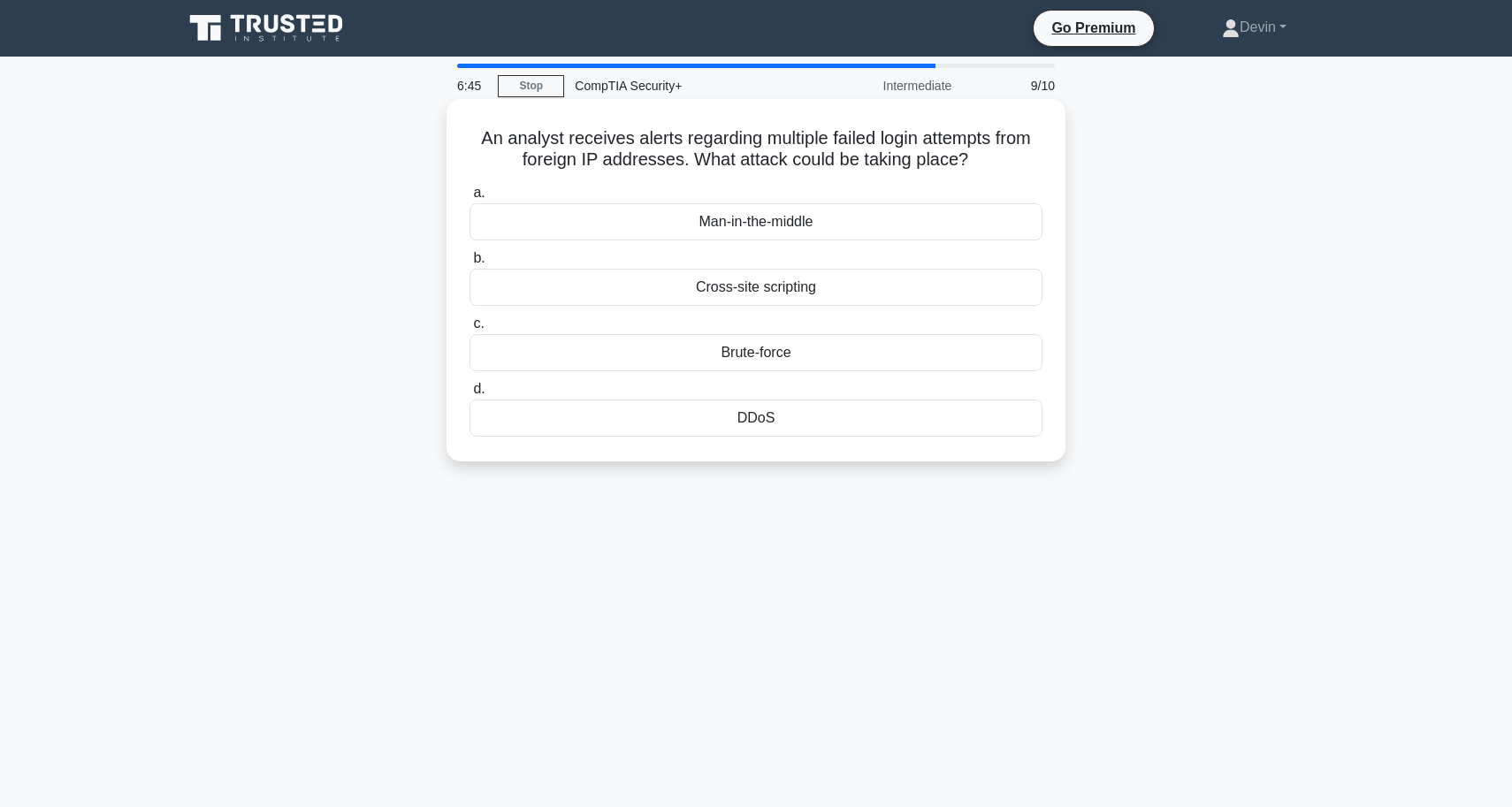
click at [718, 343] on div "Brute-force" at bounding box center [756, 353] width 573 height 37
click at [469, 330] on input "c. Brute-force" at bounding box center [469, 324] width 0 height 11
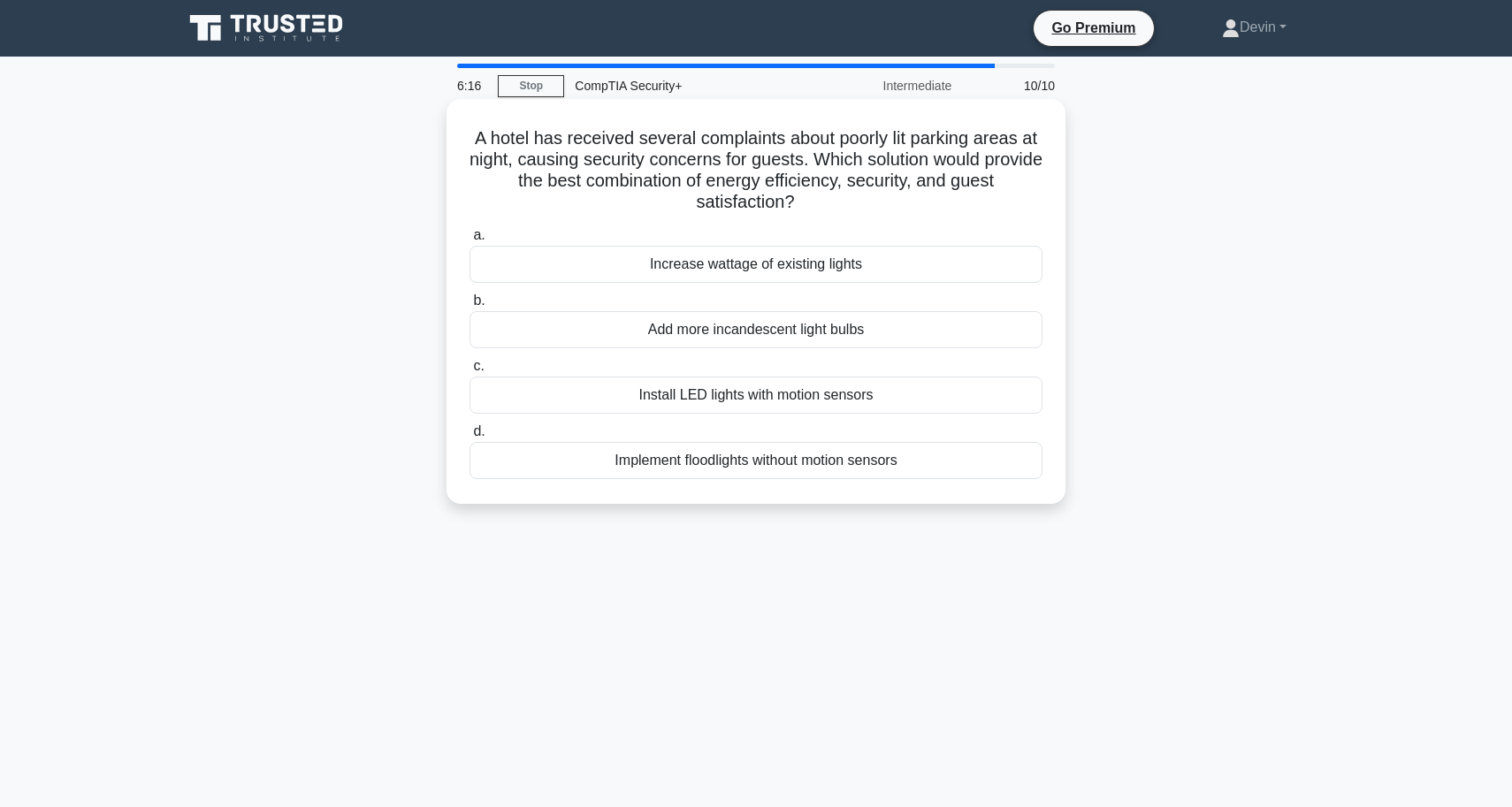
click at [695, 468] on div "Implement floodlights without motion sensors" at bounding box center [756, 461] width 573 height 37
click at [469, 437] on input "d. Implement floodlights without motion sensors" at bounding box center [469, 432] width 0 height 11
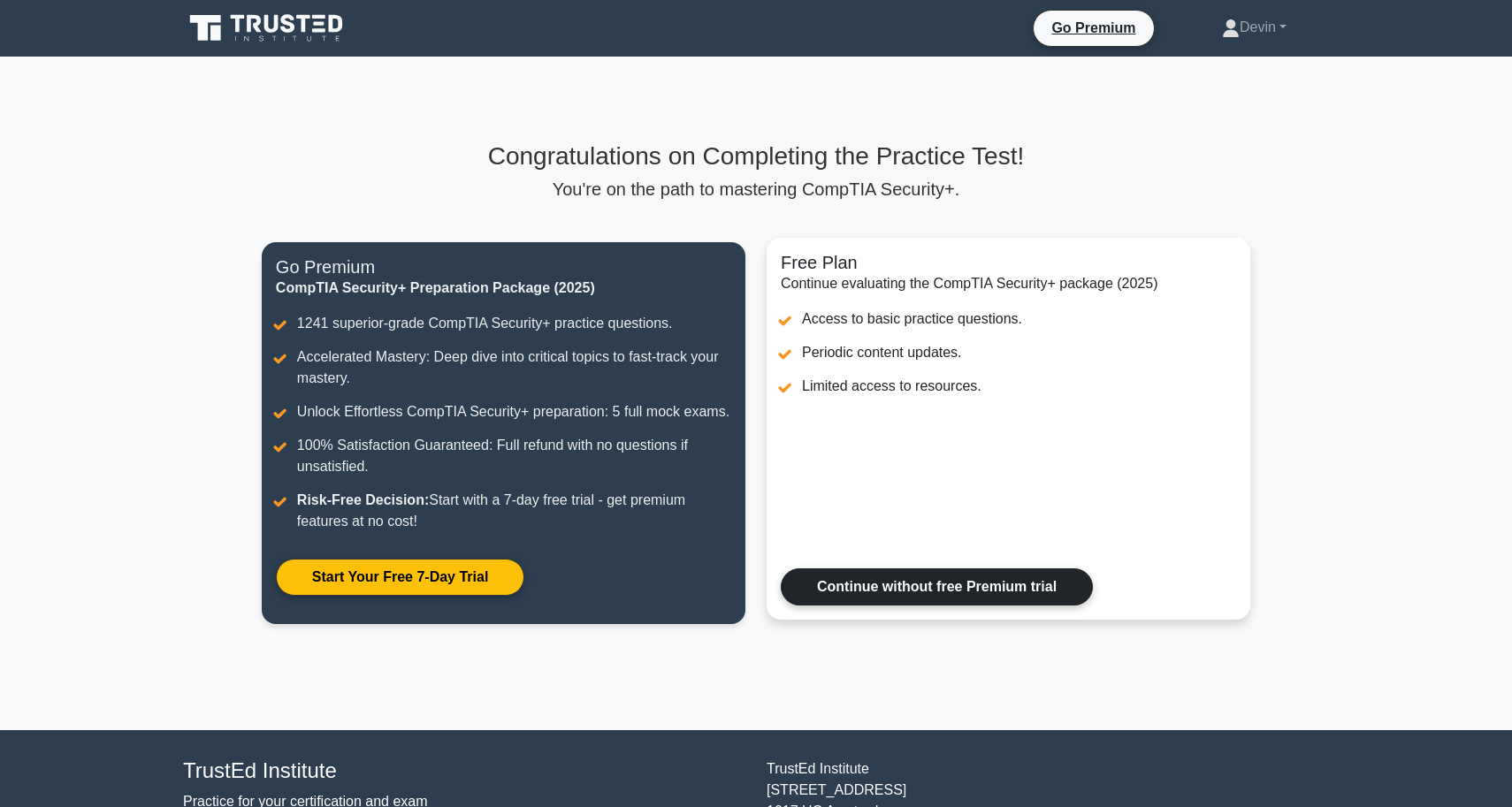
click at [829, 569] on link "Continue without free Premium trial" at bounding box center [936, 587] width 312 height 37
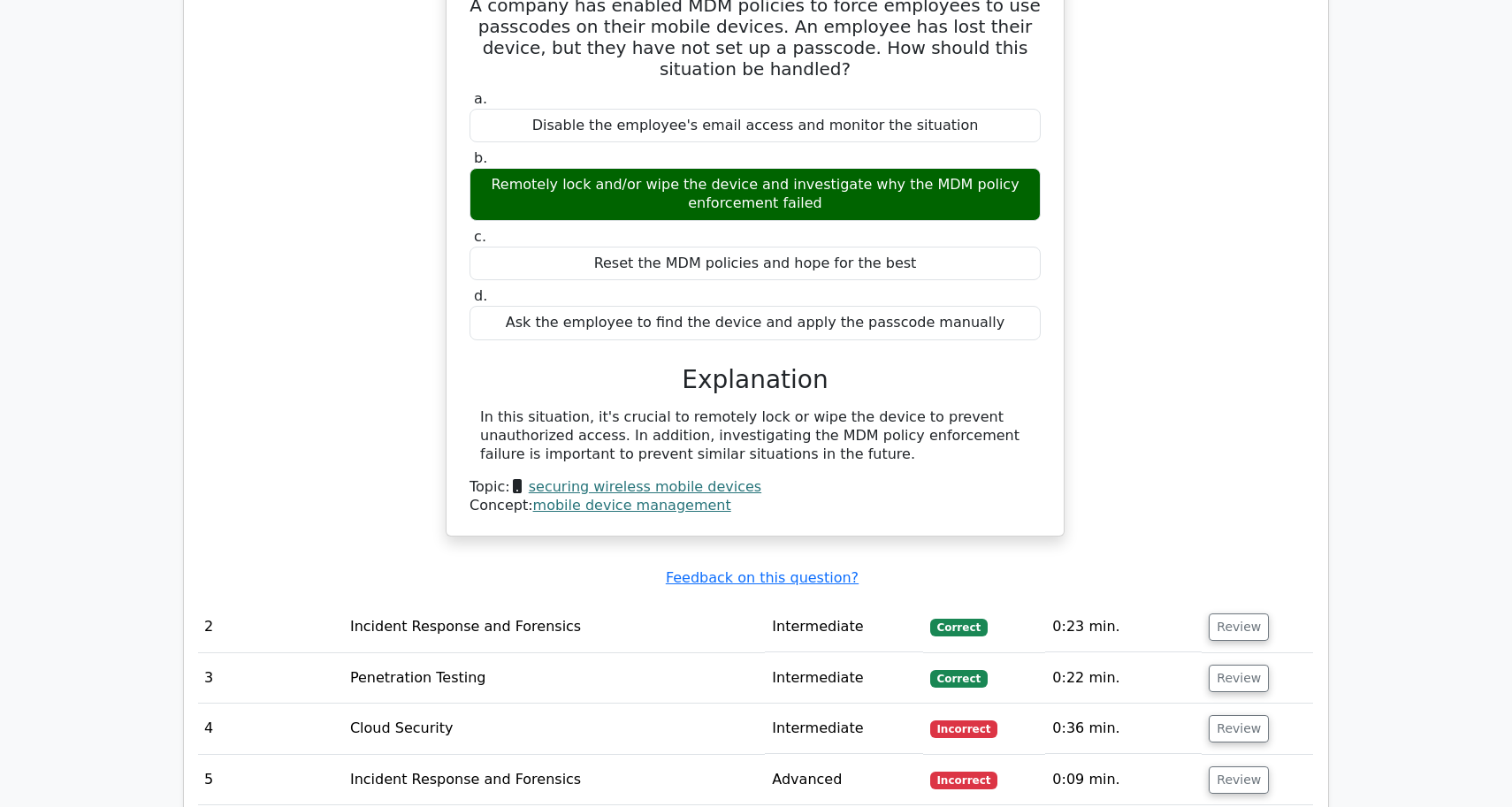
scroll to position [1526, 0]
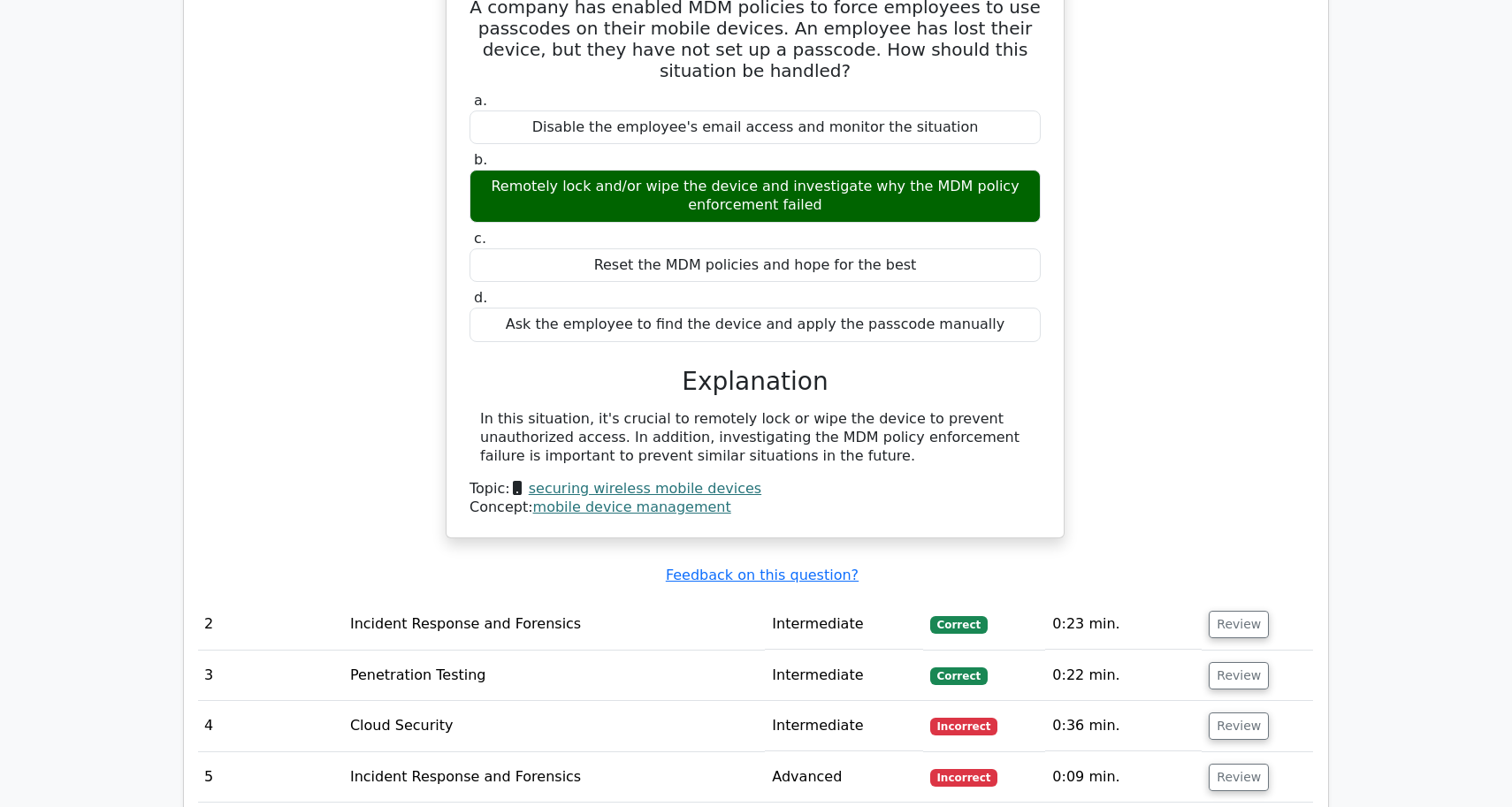
click at [699, 599] on td "Incident Response and Forensics" at bounding box center [554, 625] width 421 height 50
click at [1218, 611] on button "Review" at bounding box center [1238, 624] width 60 height 27
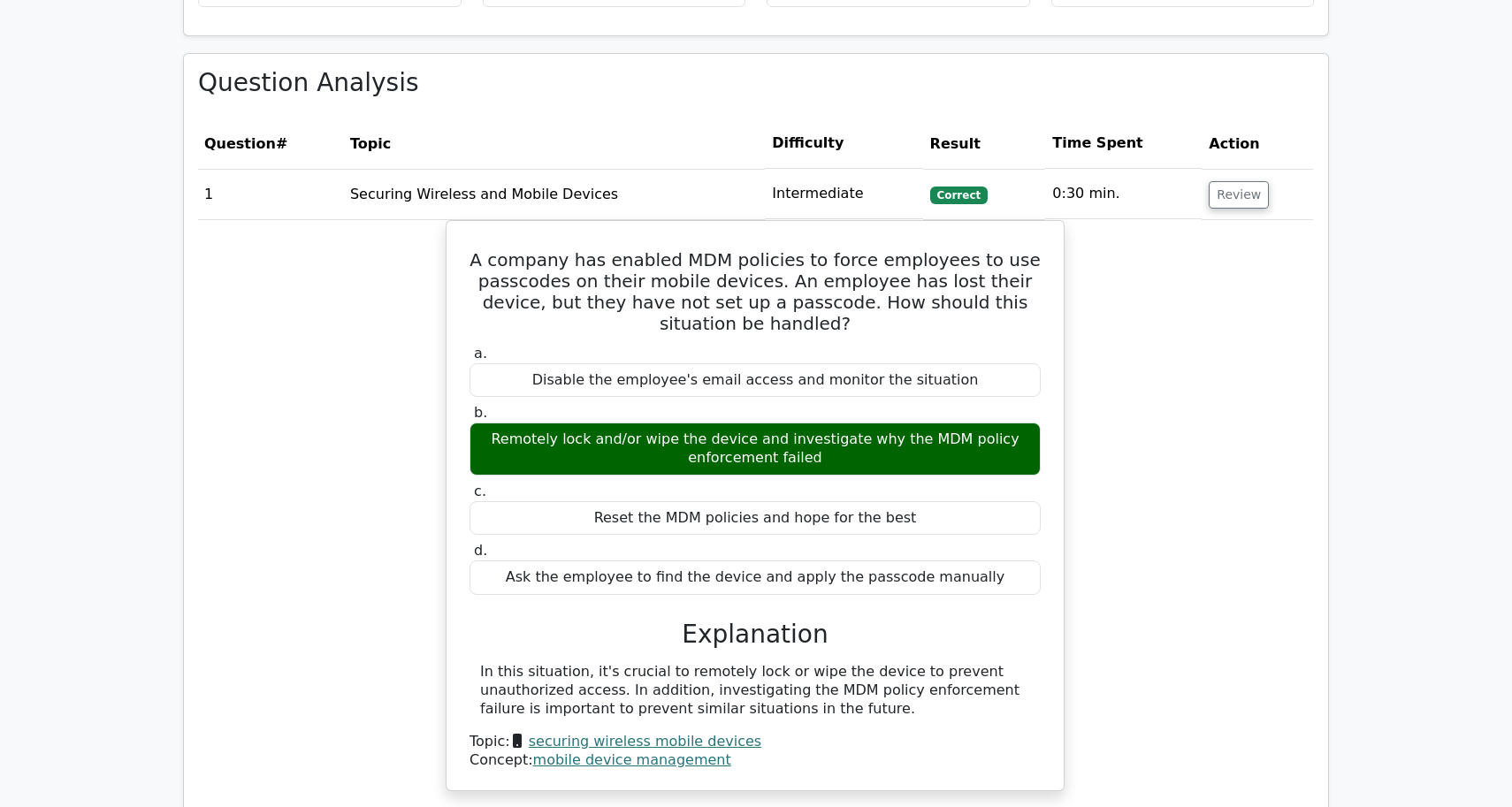
scroll to position [1075, 0]
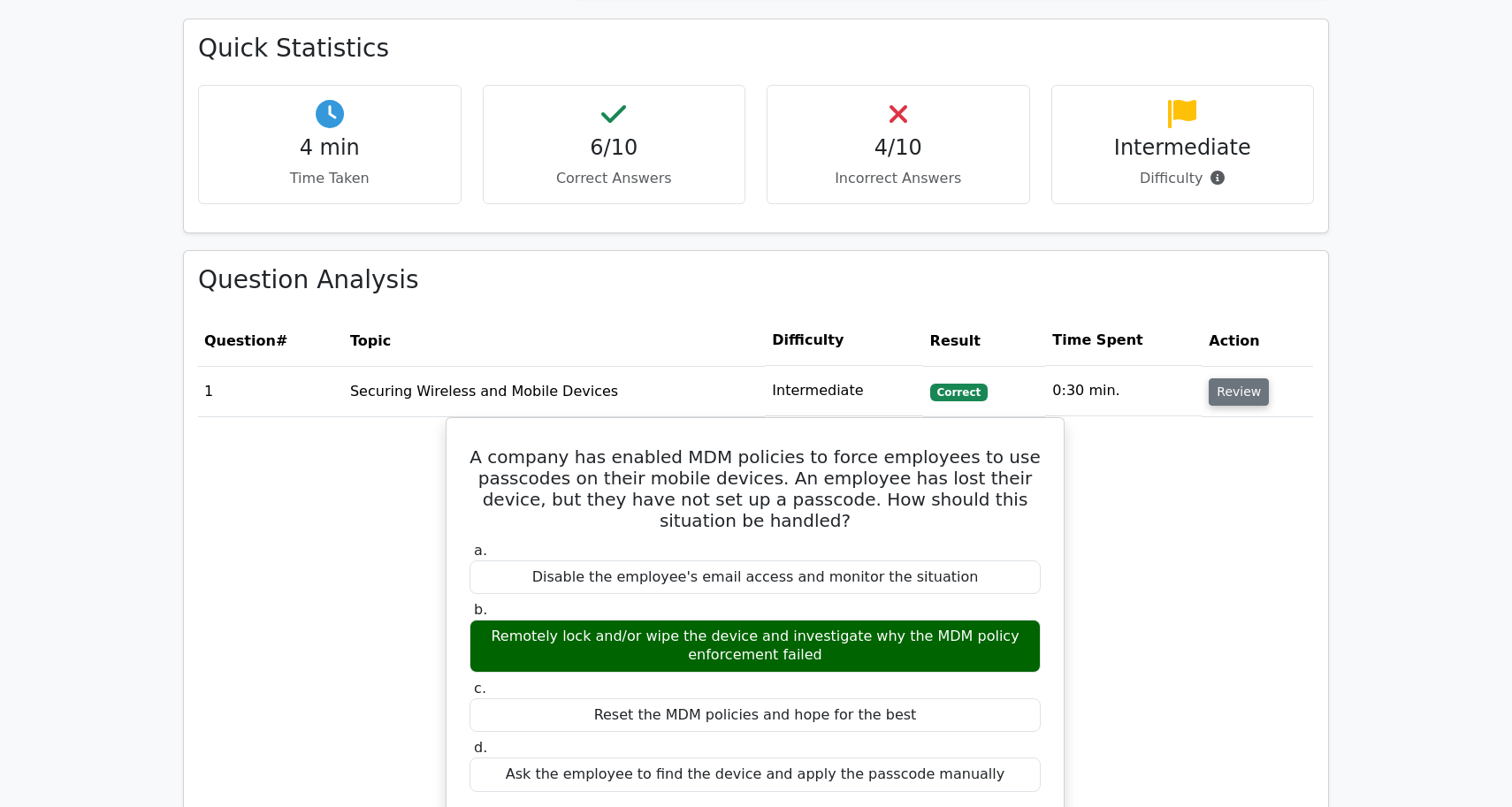
click at [1225, 379] on button "Review" at bounding box center [1238, 392] width 60 height 27
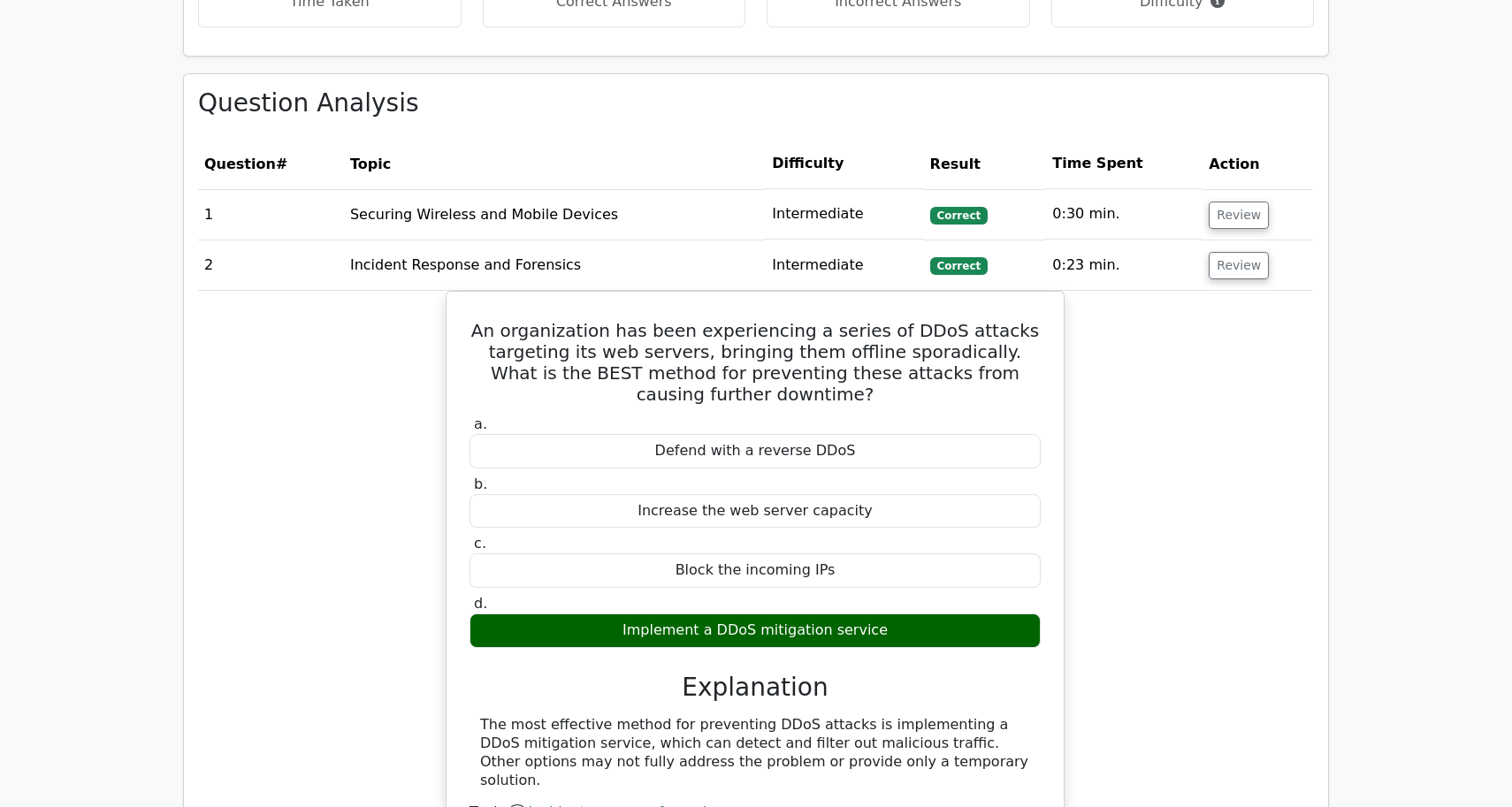
scroll to position [1251, 0]
click at [1238, 253] on button "Review" at bounding box center [1238, 266] width 60 height 27
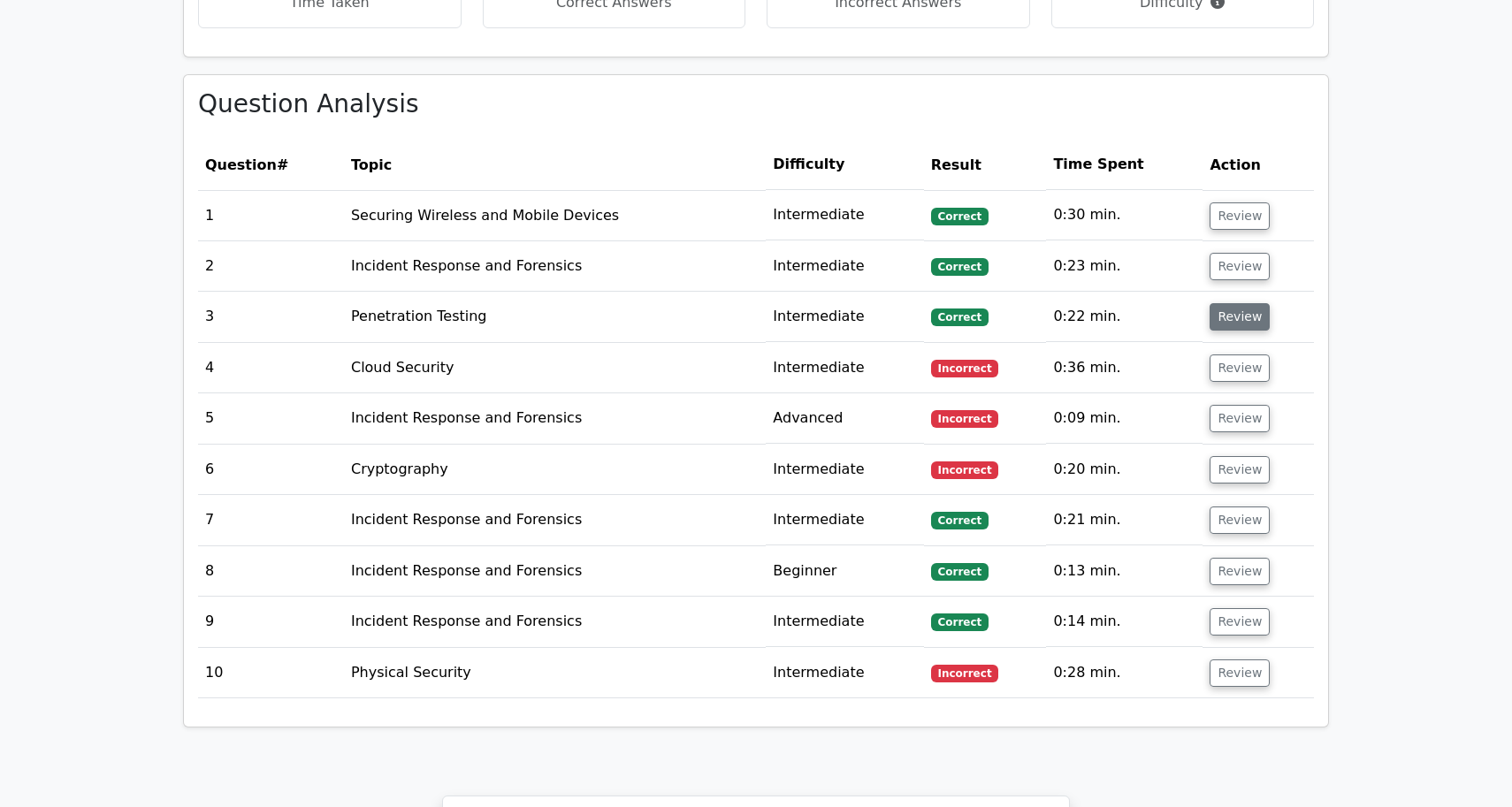
click at [1229, 303] on button "Review" at bounding box center [1239, 316] width 60 height 27
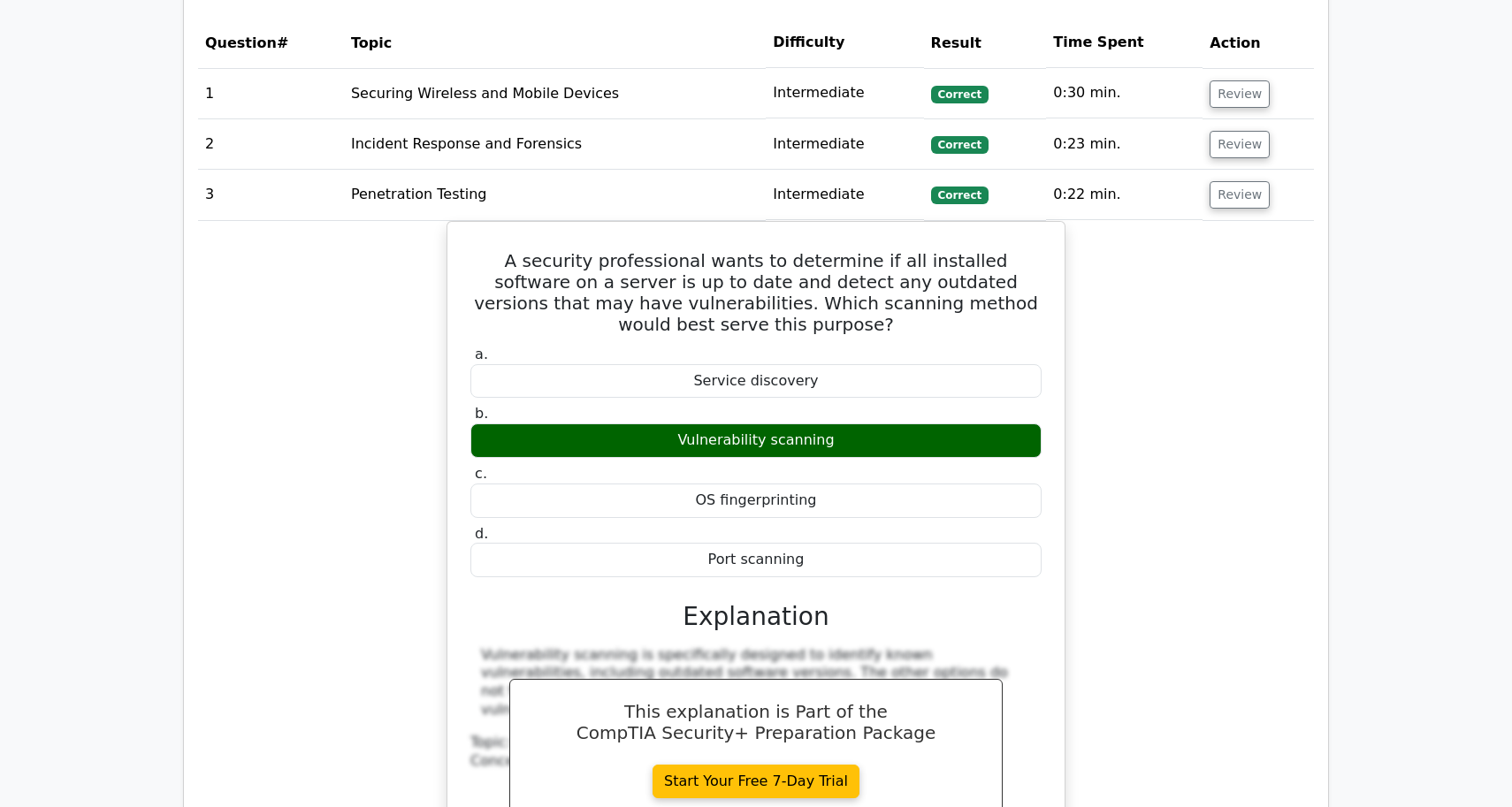
scroll to position [1382, 0]
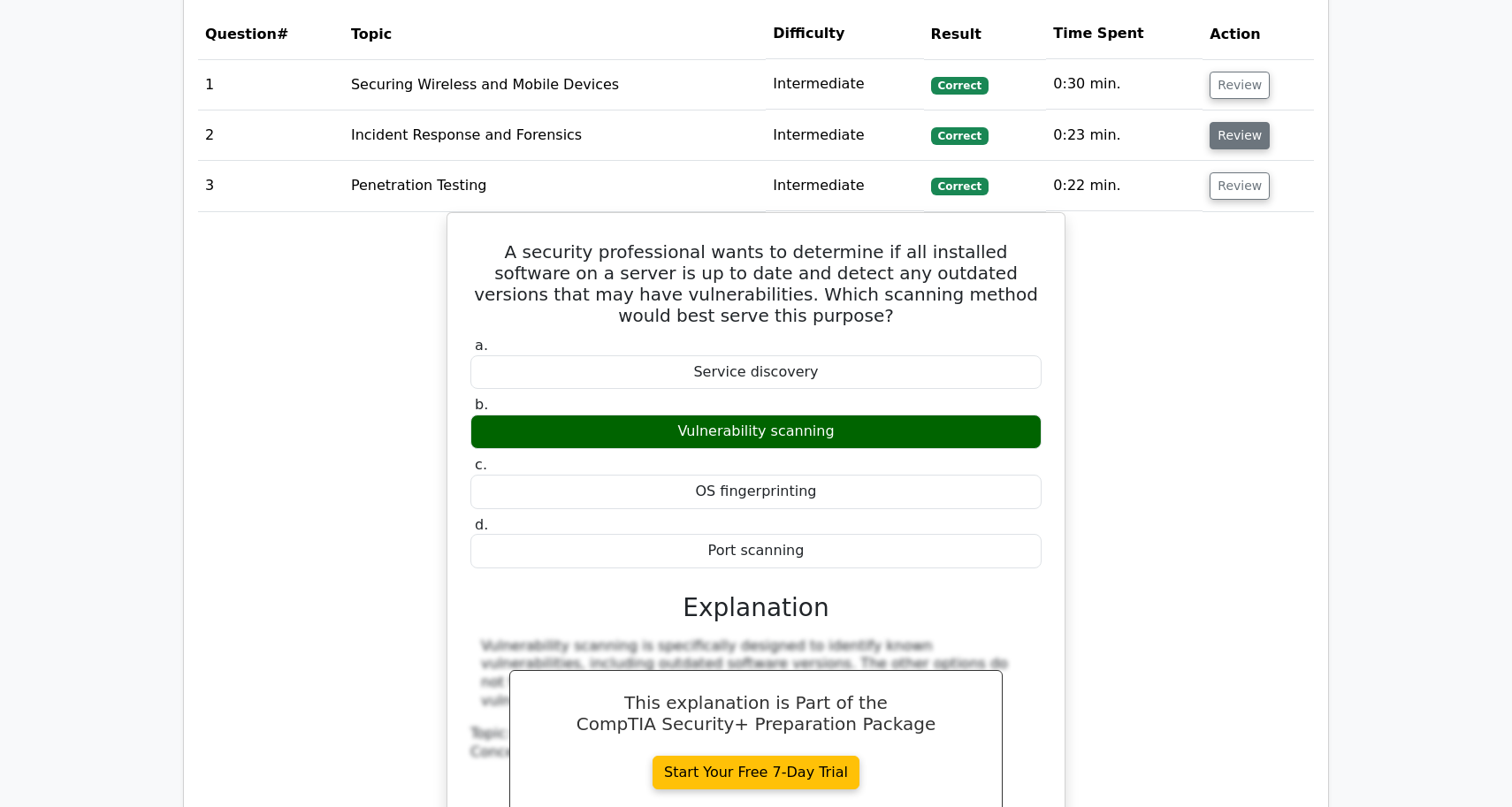
click at [1232, 122] on button "Review" at bounding box center [1239, 135] width 60 height 27
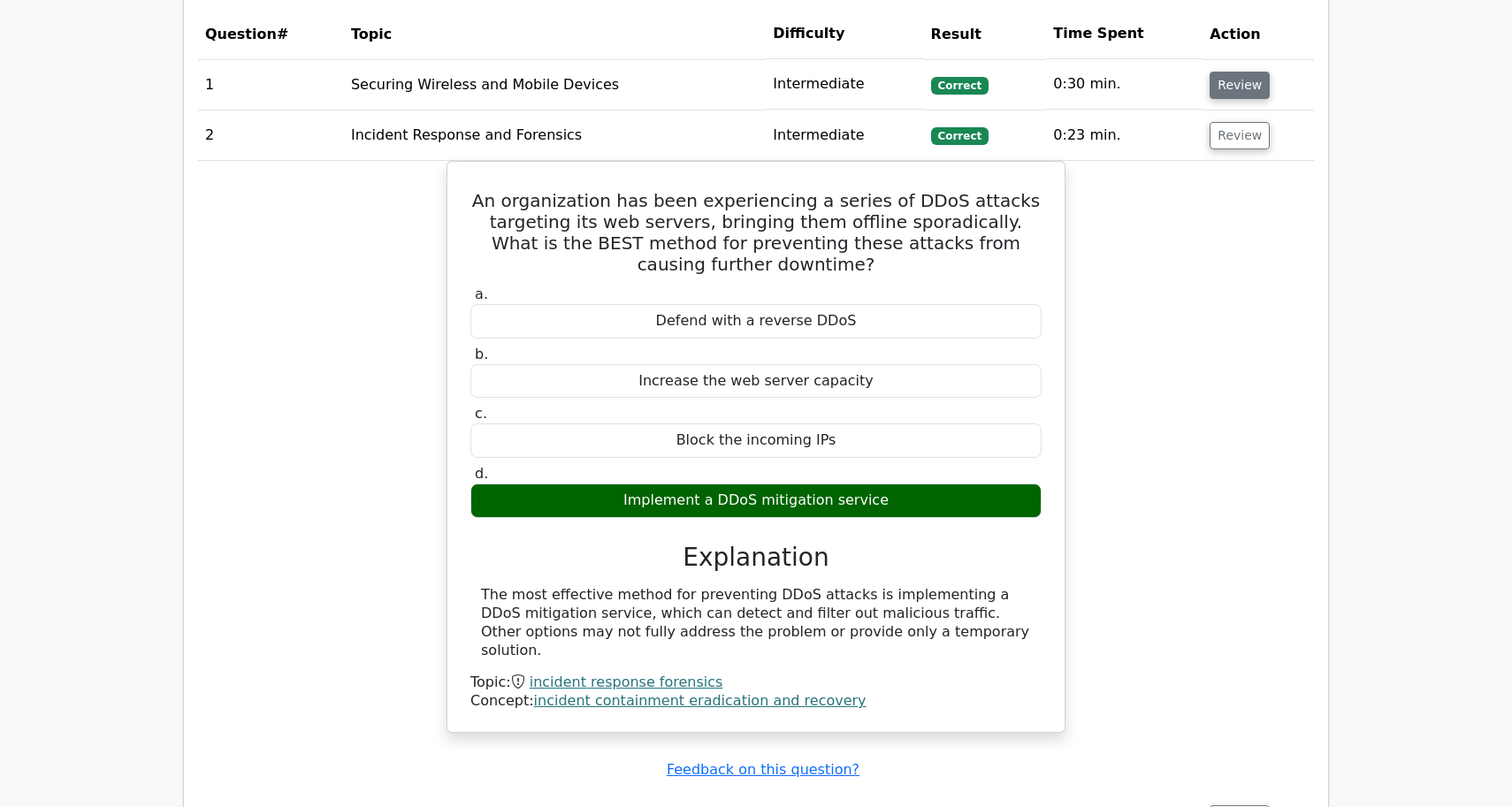
click at [1233, 72] on button "Review" at bounding box center [1239, 85] width 60 height 27
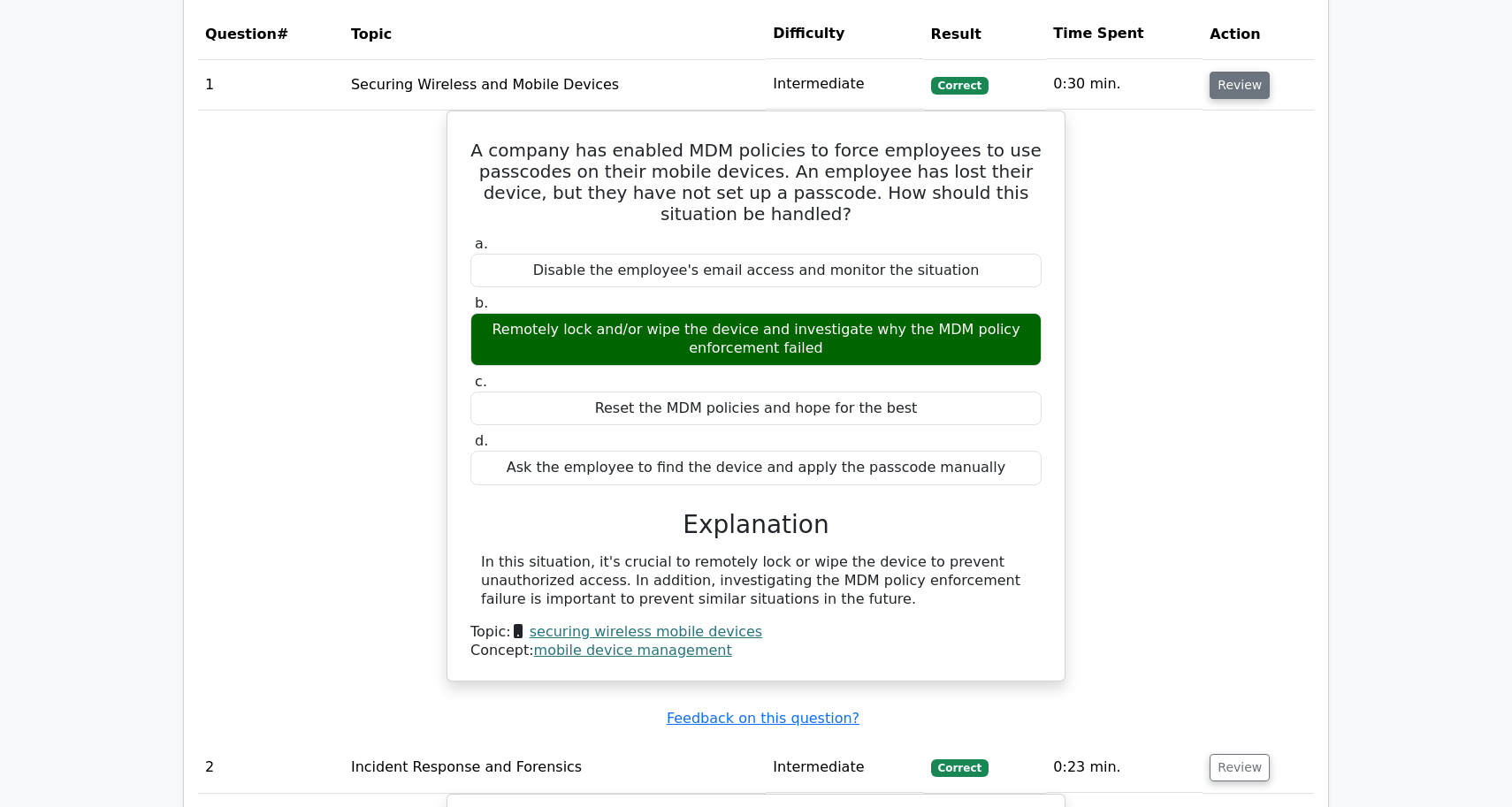
click at [1233, 72] on button "Review" at bounding box center [1239, 85] width 60 height 27
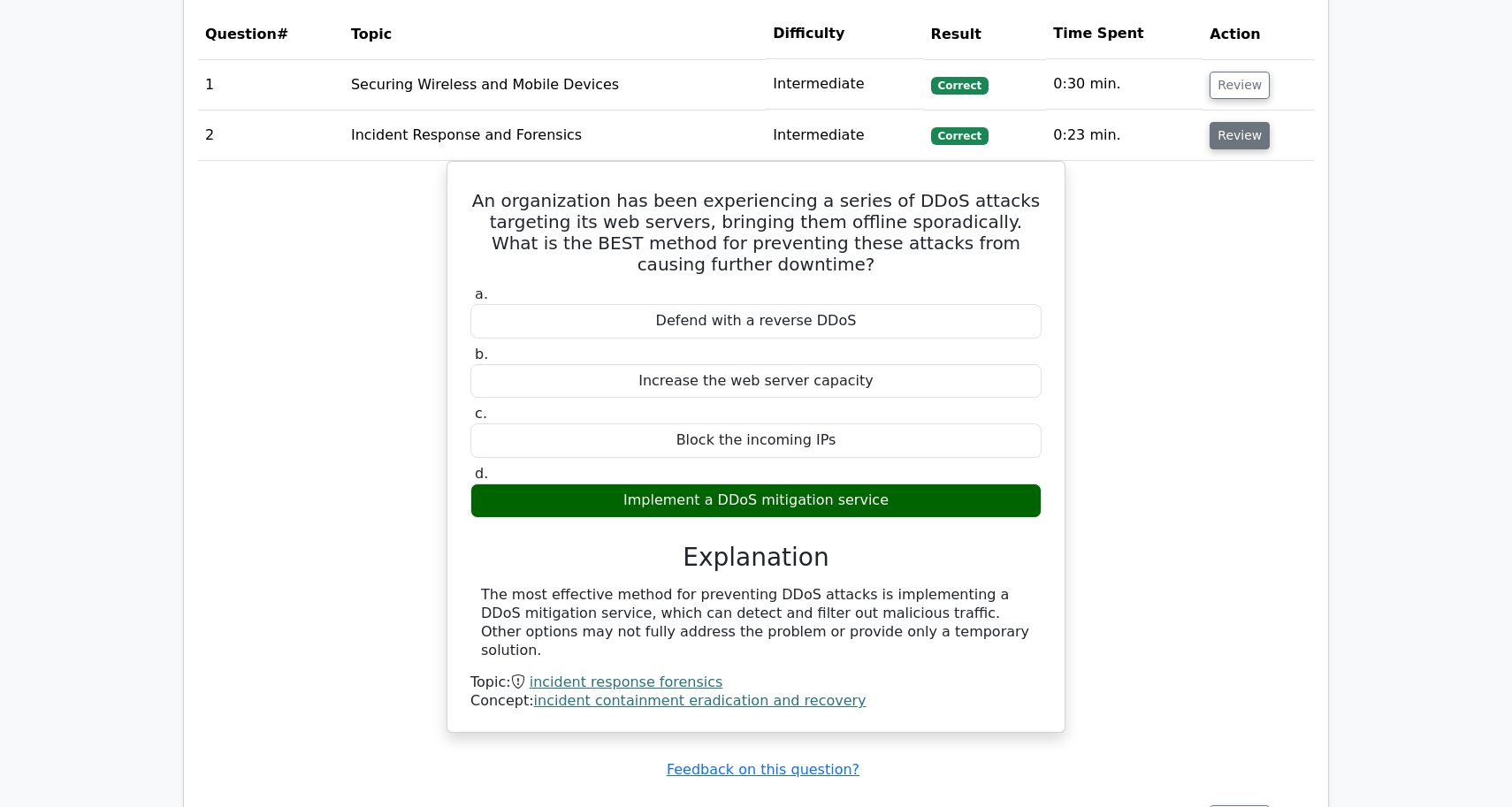
click at [1226, 122] on button "Review" at bounding box center [1239, 135] width 60 height 27
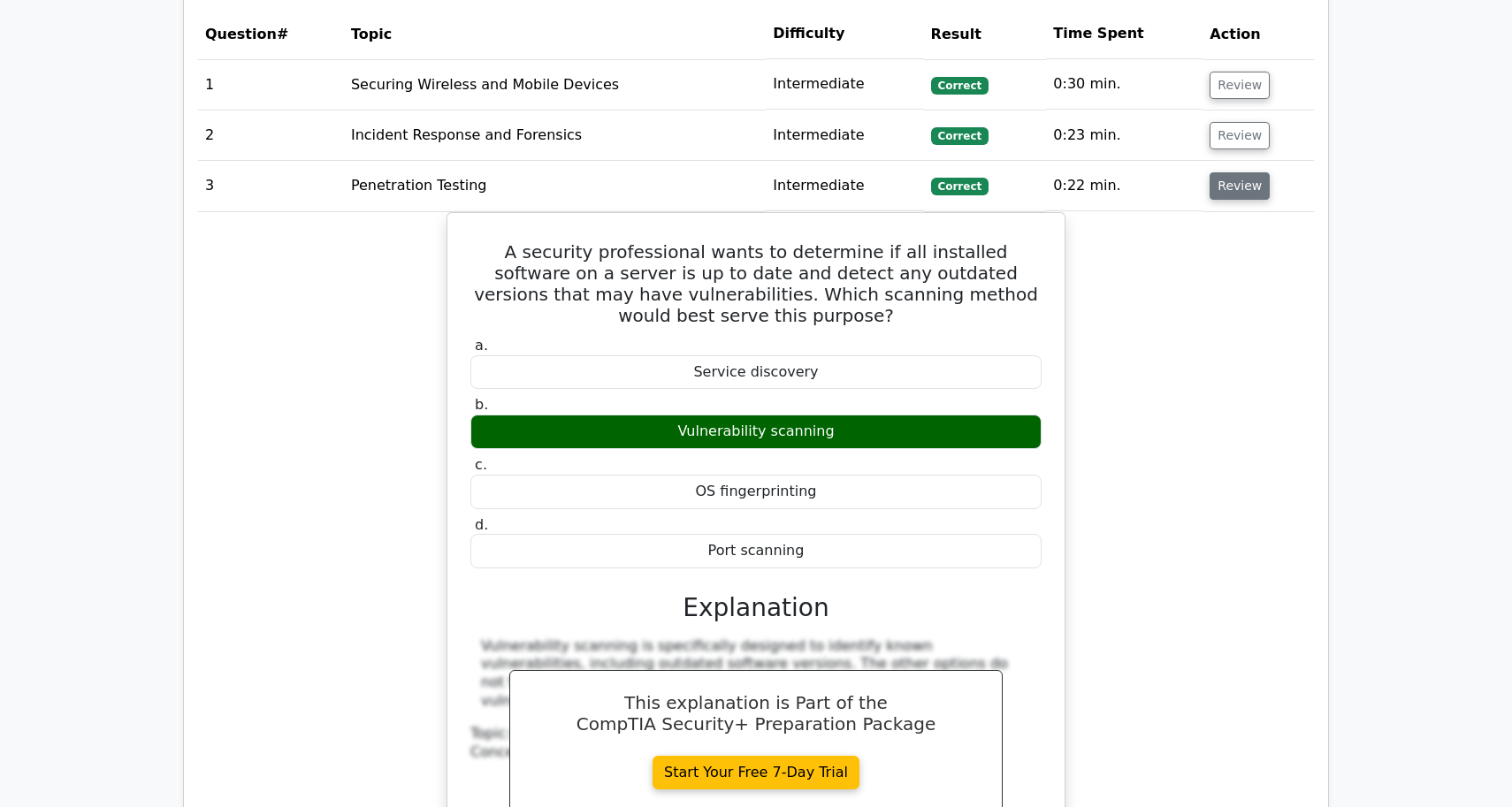
click at [1224, 172] on button "Review" at bounding box center [1239, 185] width 60 height 27
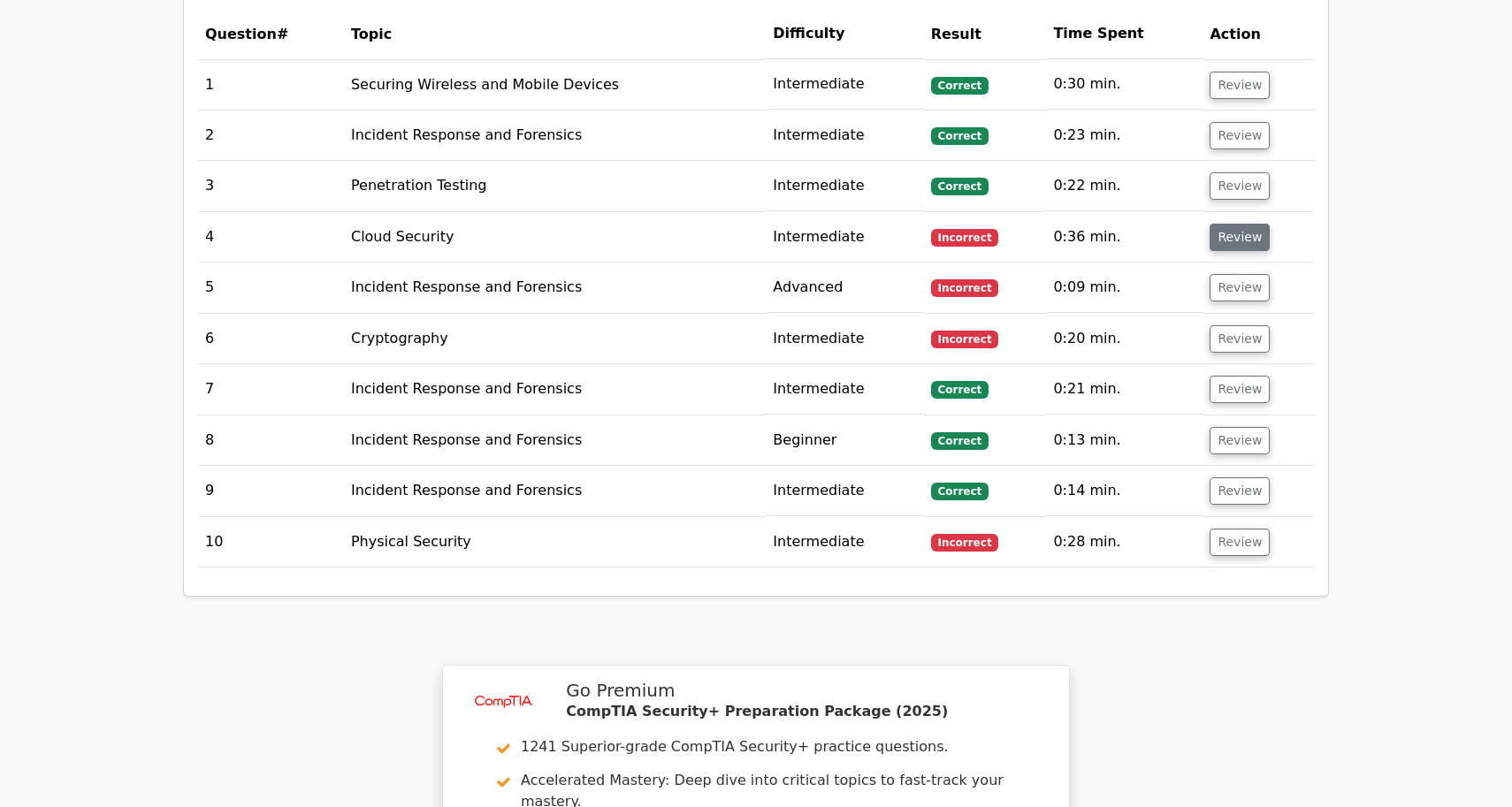
click at [1223, 223] on button "Review" at bounding box center [1239, 236] width 60 height 27
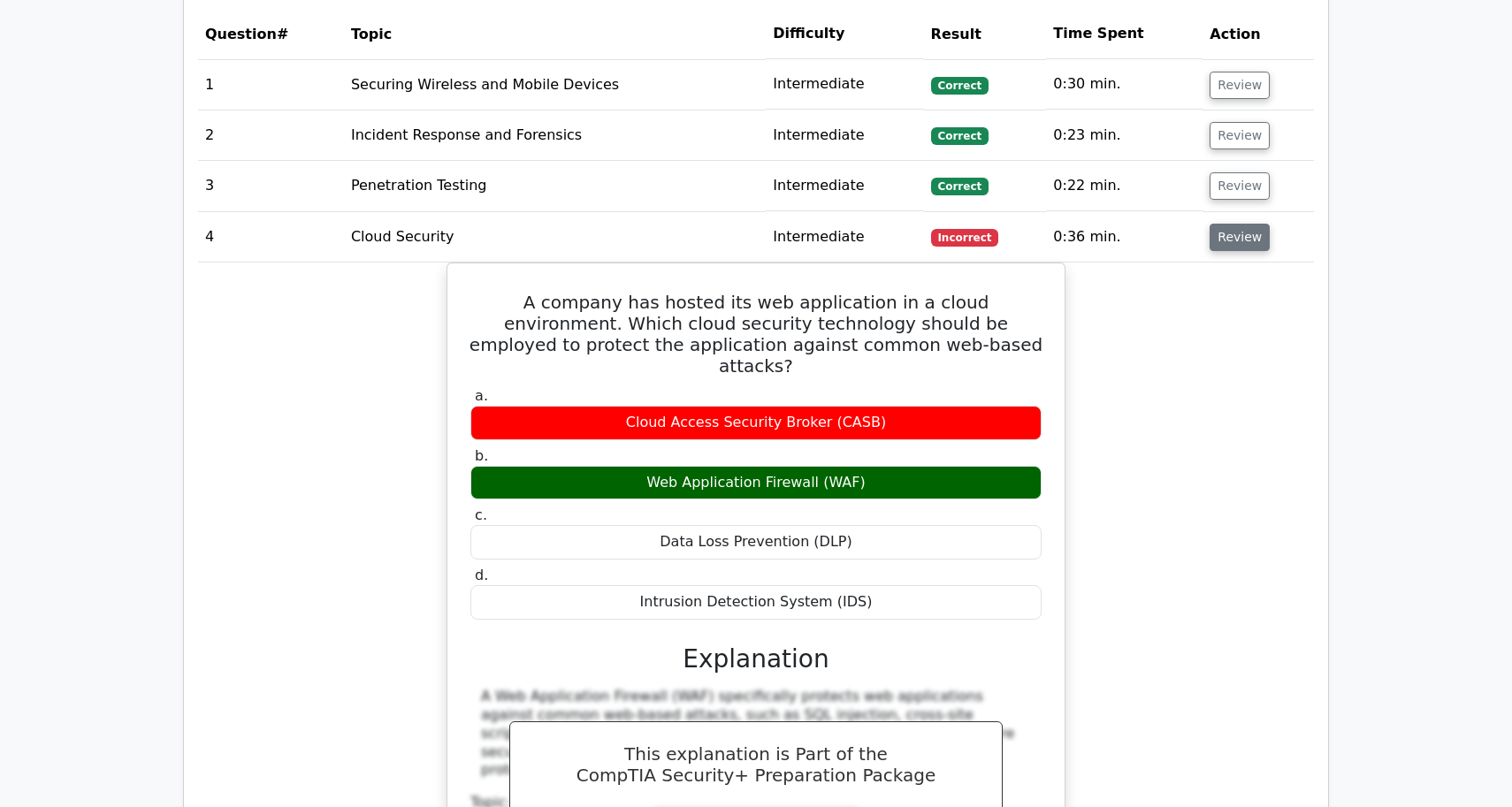
click at [1223, 223] on button "Review" at bounding box center [1239, 236] width 60 height 27
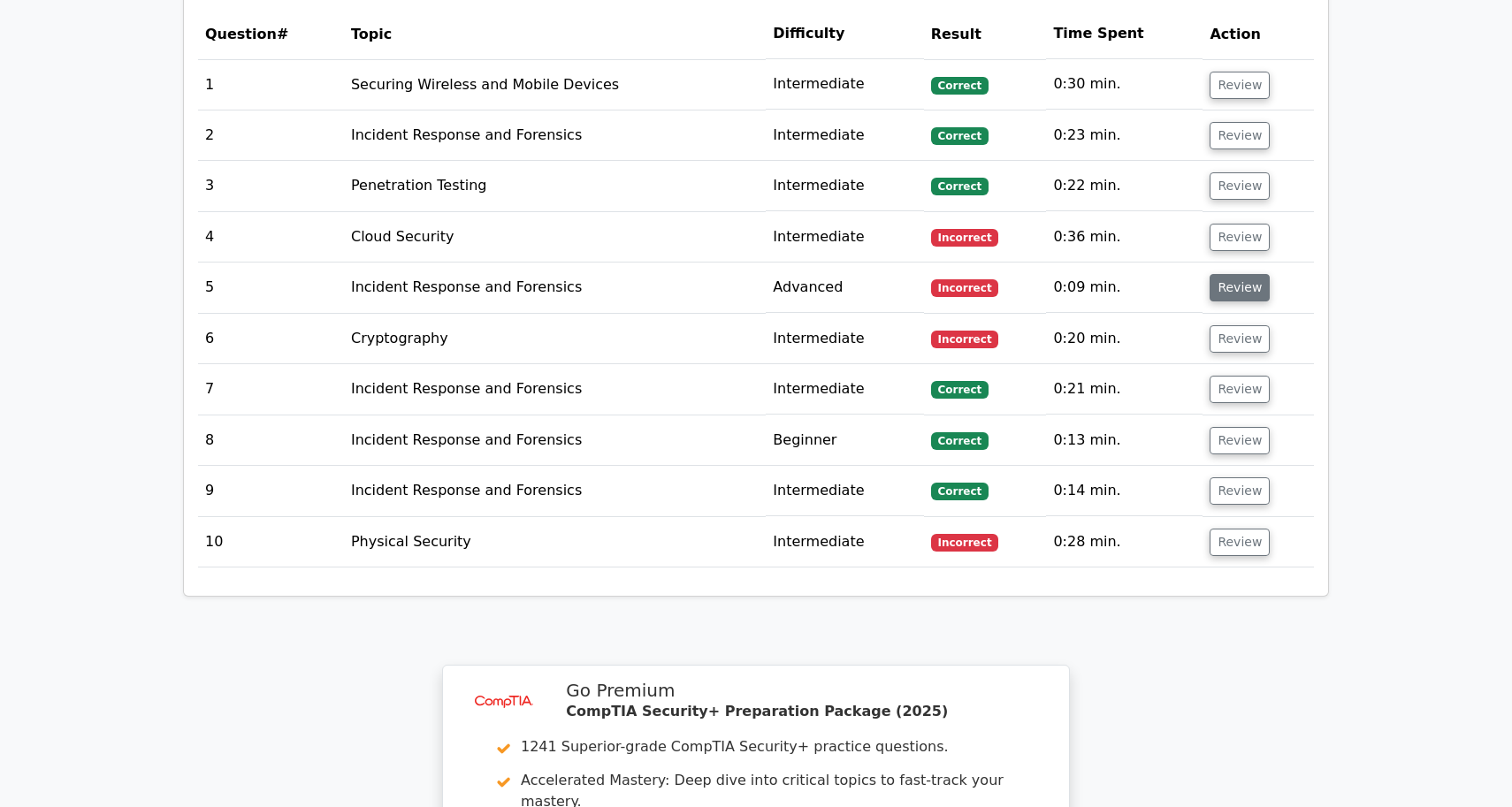
click at [1216, 275] on button "Review" at bounding box center [1239, 288] width 60 height 27
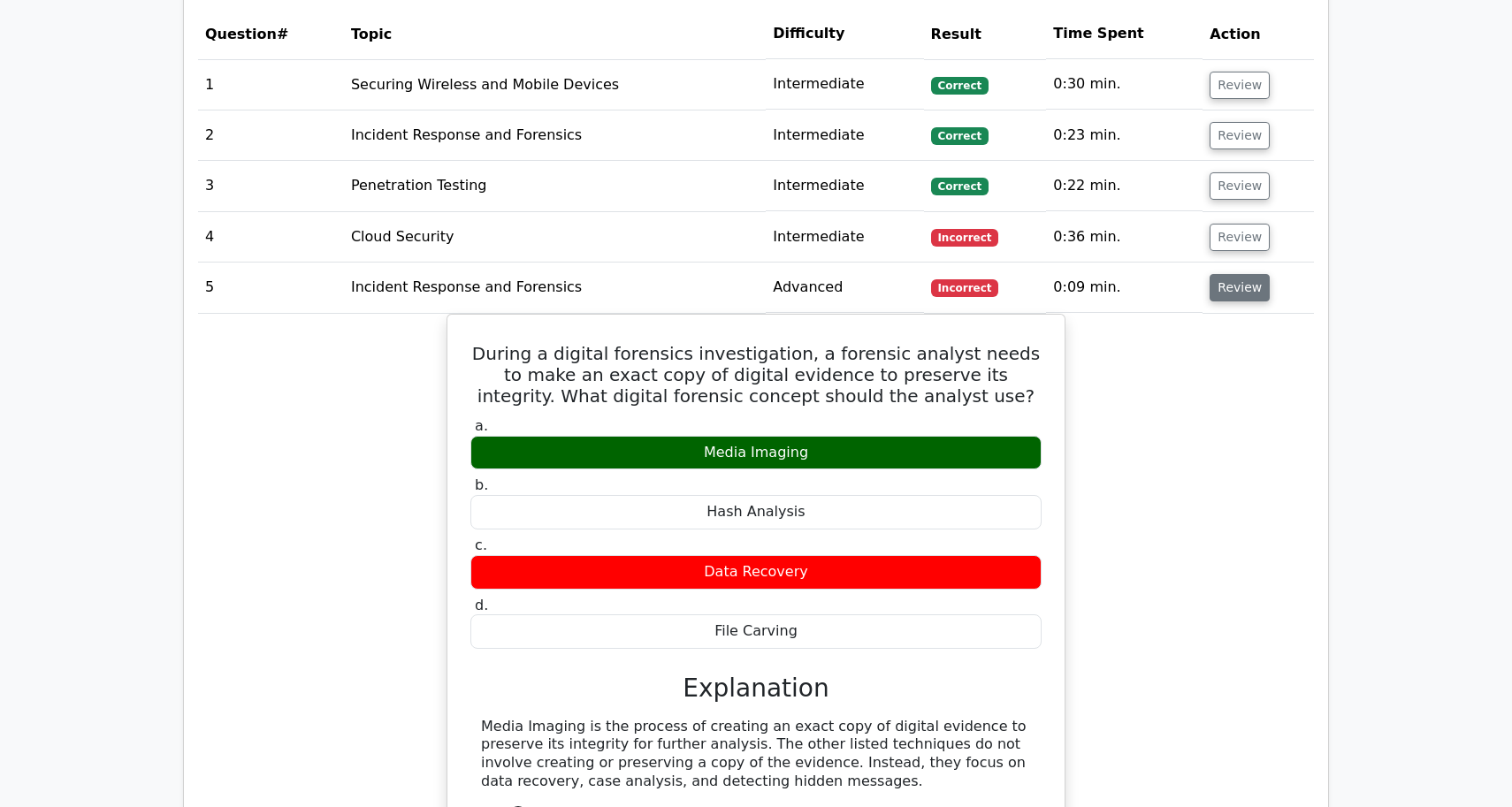
click at [1223, 275] on button "Review" at bounding box center [1239, 288] width 60 height 27
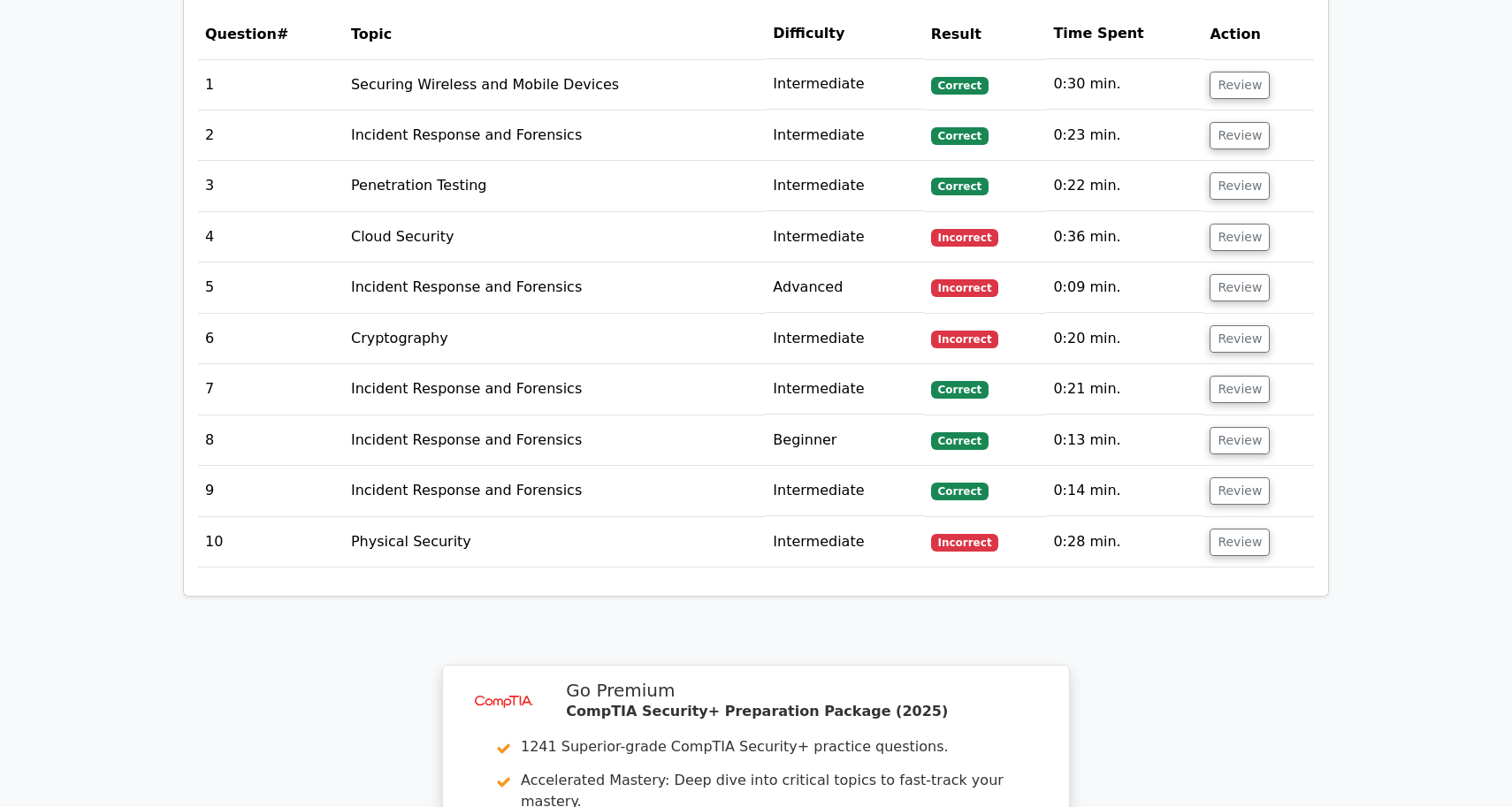
click at [1224, 314] on td "Review" at bounding box center [1258, 339] width 112 height 50
click at [1224, 326] on button "Review" at bounding box center [1239, 339] width 60 height 27
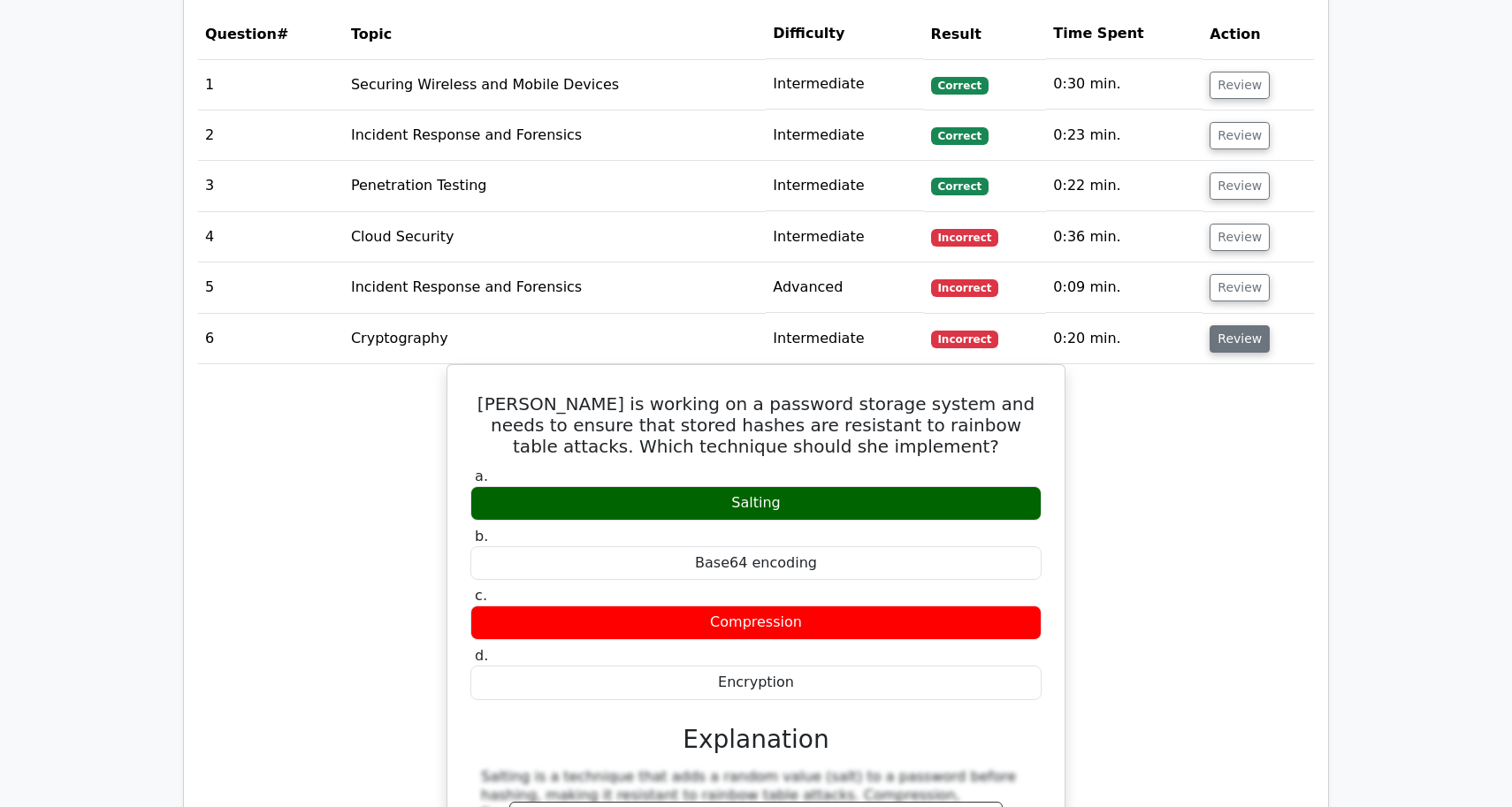
click at [1224, 326] on button "Review" at bounding box center [1239, 339] width 60 height 27
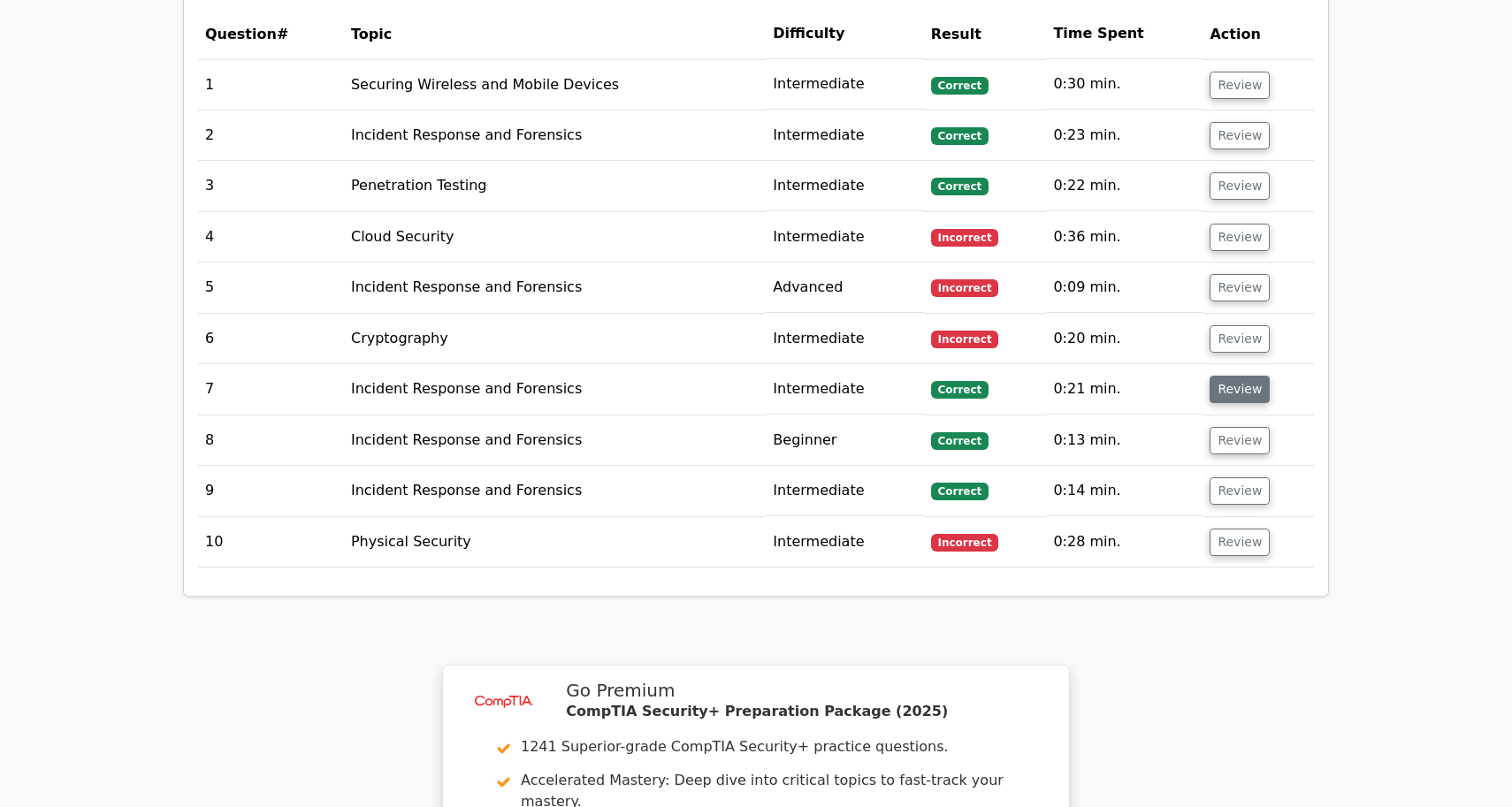
click at [1219, 376] on button "Review" at bounding box center [1239, 389] width 60 height 27
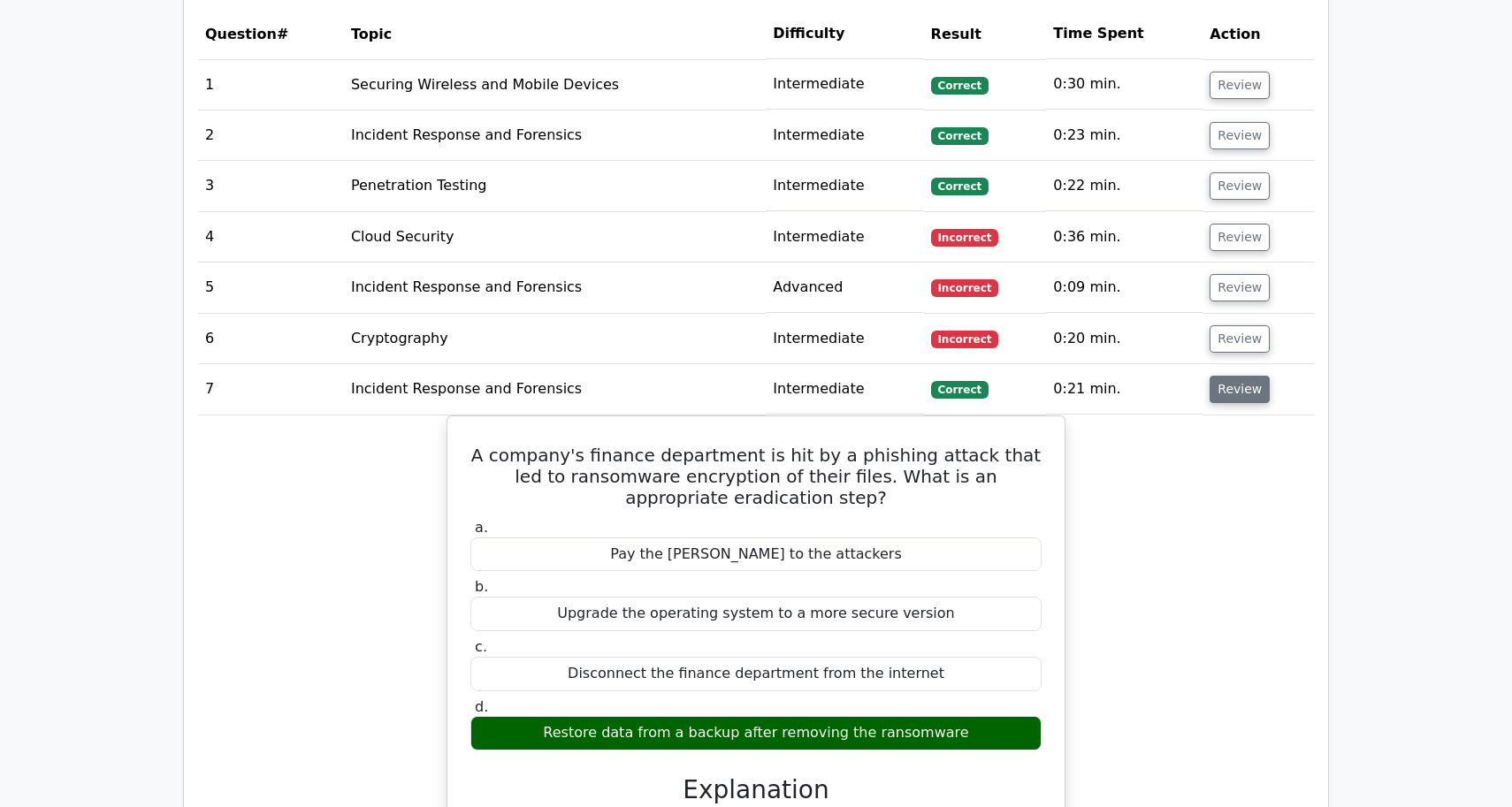
click at [1219, 376] on button "Review" at bounding box center [1239, 389] width 60 height 27
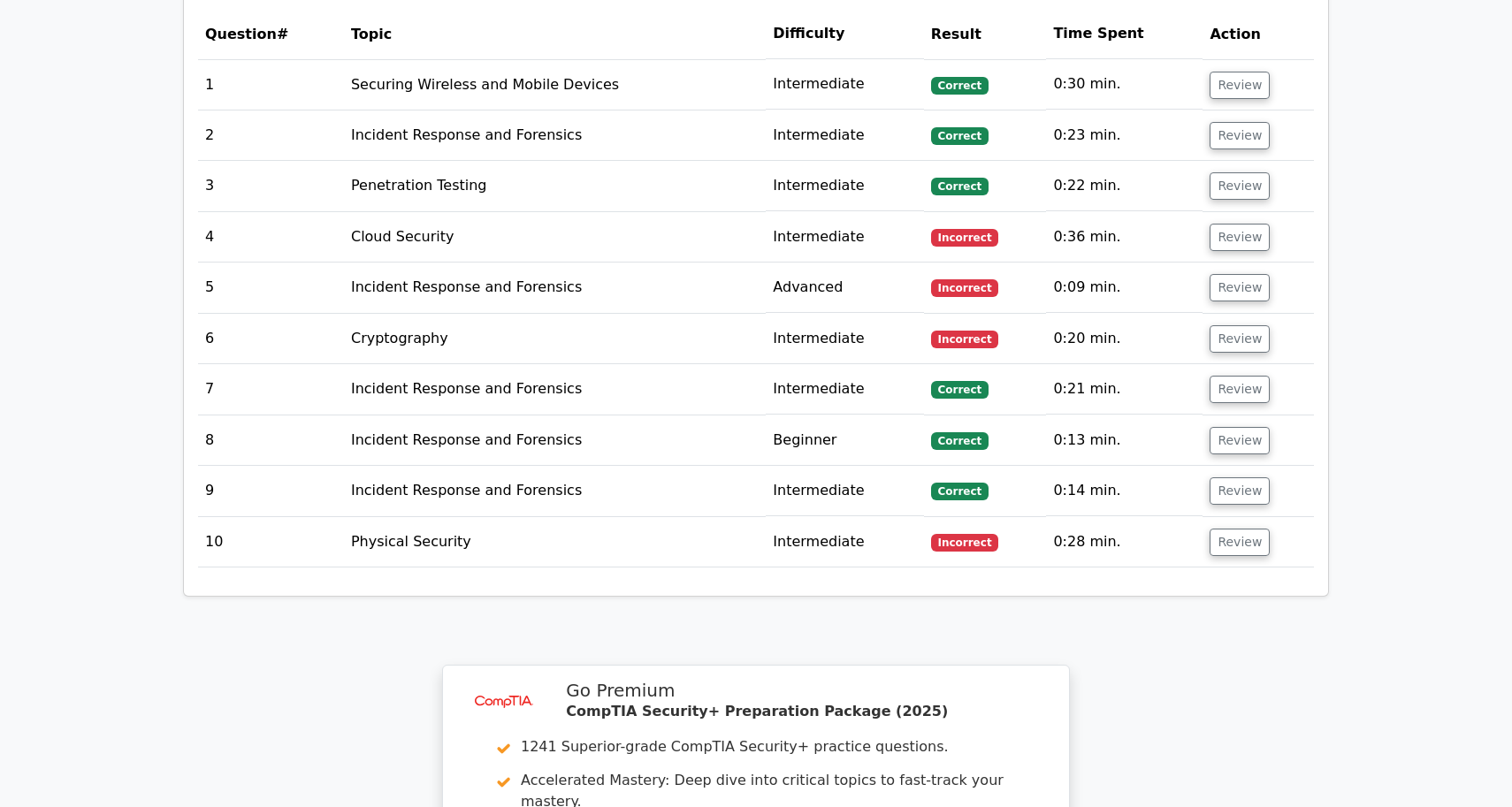
click at [1217, 416] on td "Review" at bounding box center [1258, 441] width 112 height 50
click at [1216, 427] on button "Review" at bounding box center [1239, 440] width 60 height 27
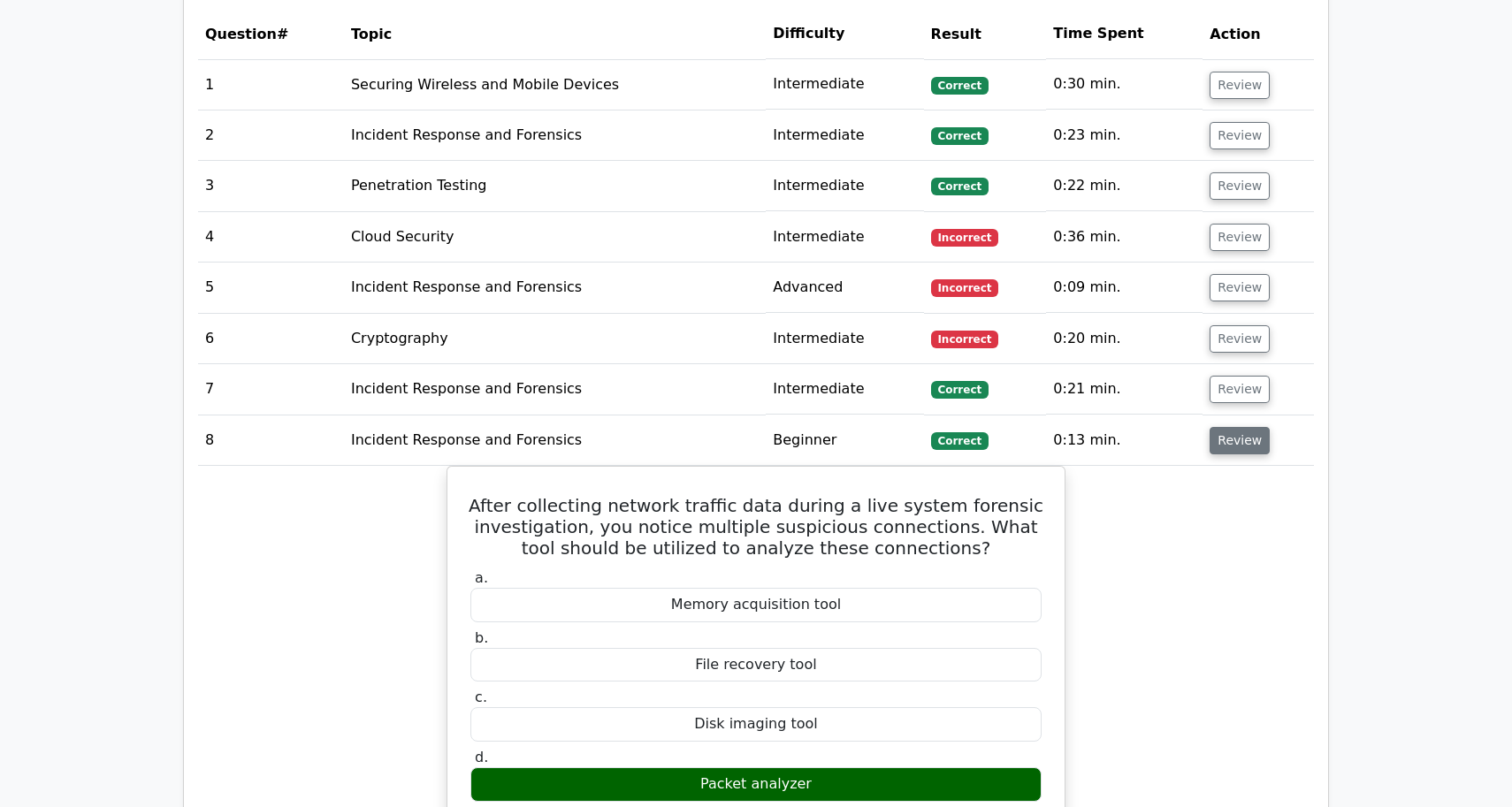
click at [1216, 427] on button "Review" at bounding box center [1239, 440] width 60 height 27
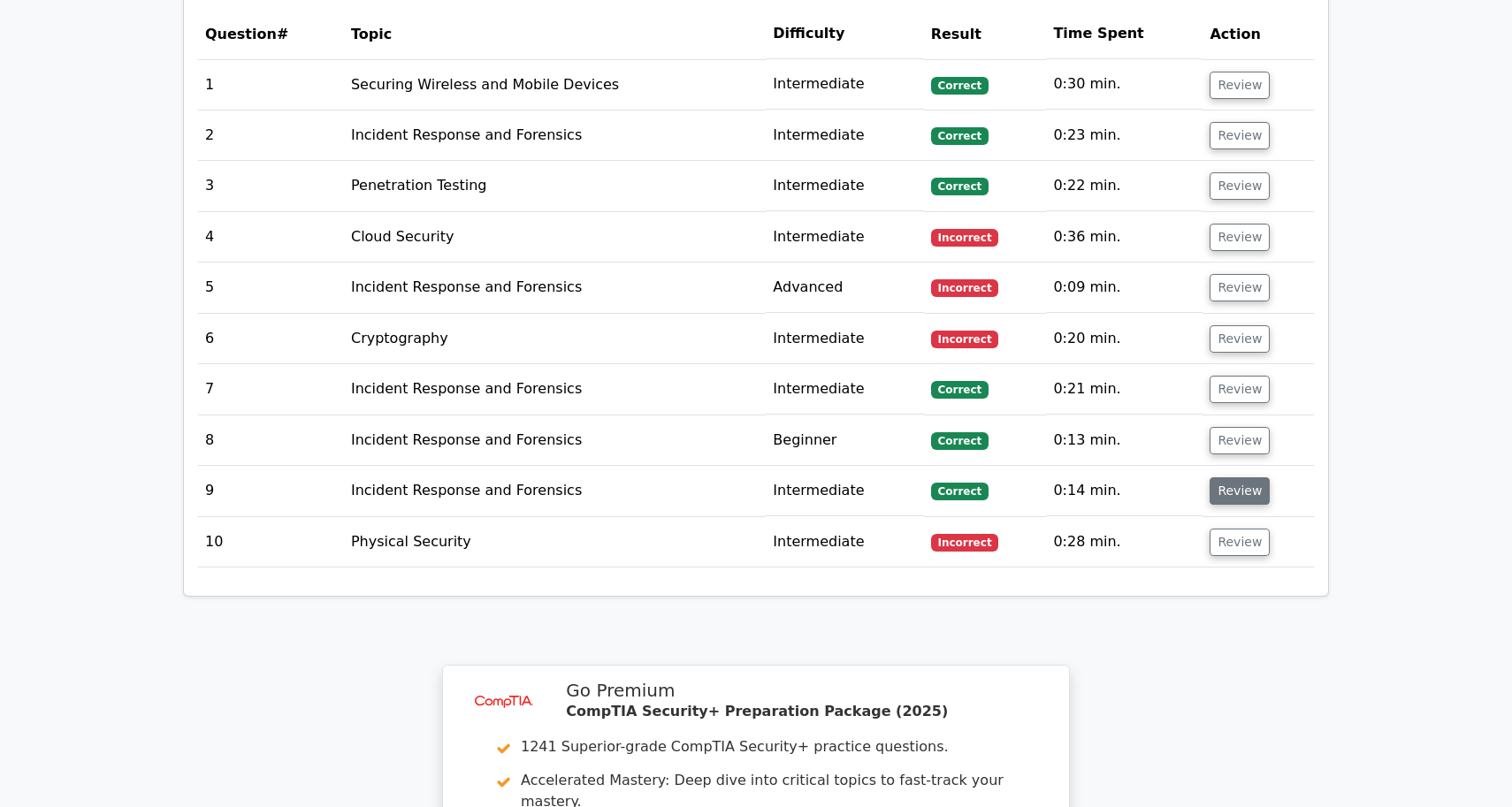
click at [1216, 477] on button "Review" at bounding box center [1239, 491] width 60 height 27
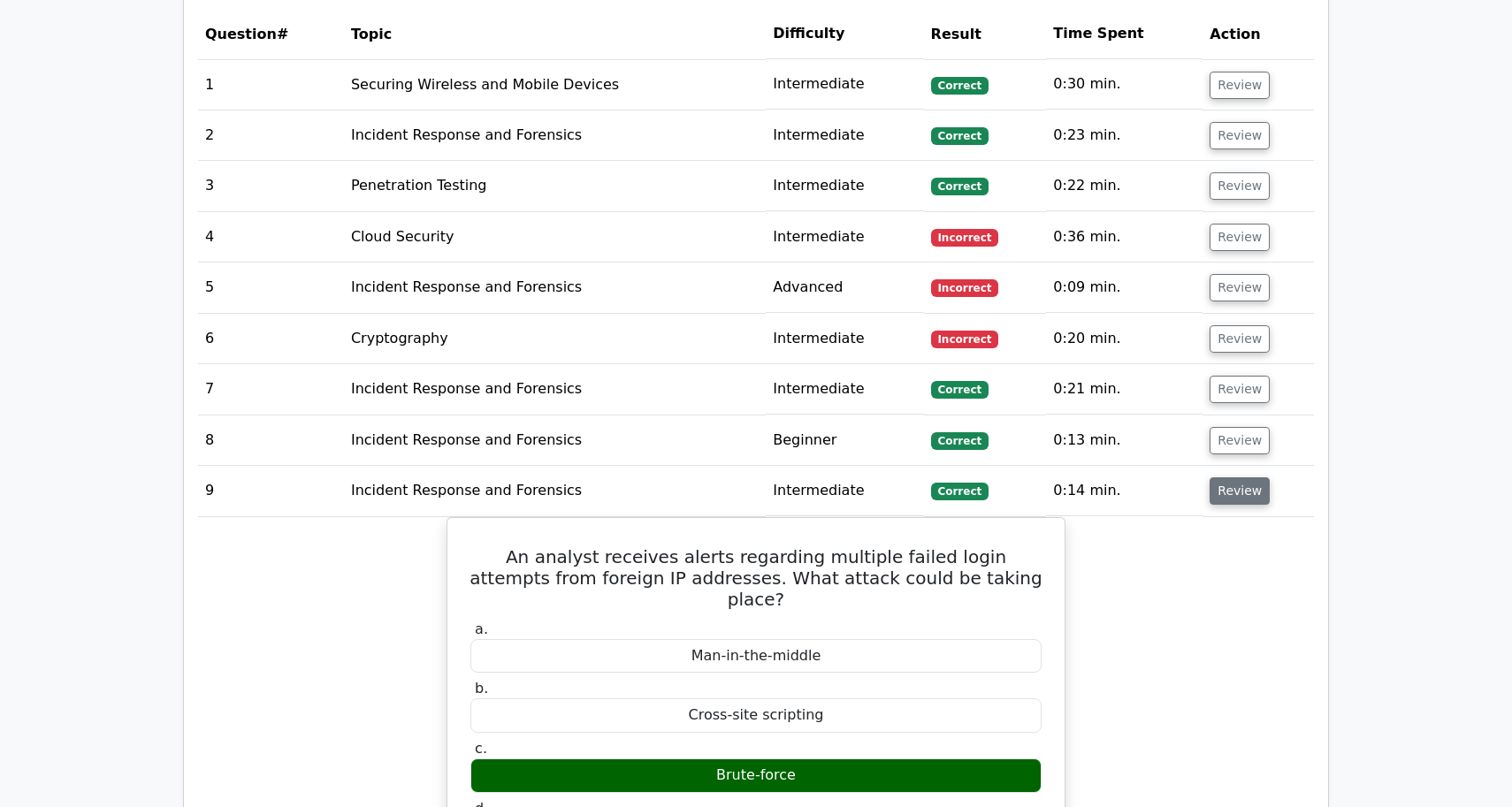
click at [1216, 477] on button "Review" at bounding box center [1239, 491] width 60 height 27
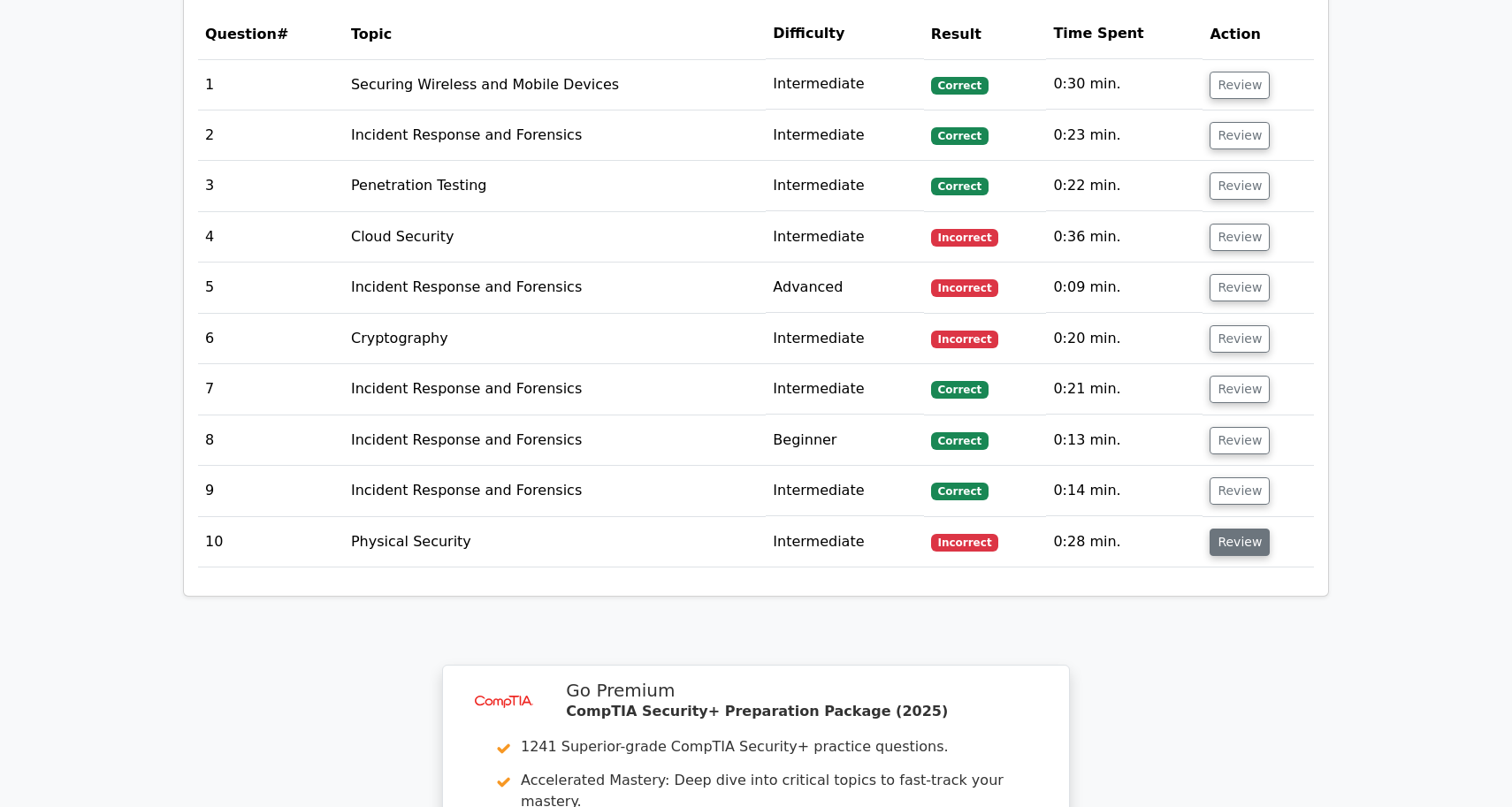
click at [1216, 529] on button "Review" at bounding box center [1239, 542] width 60 height 27
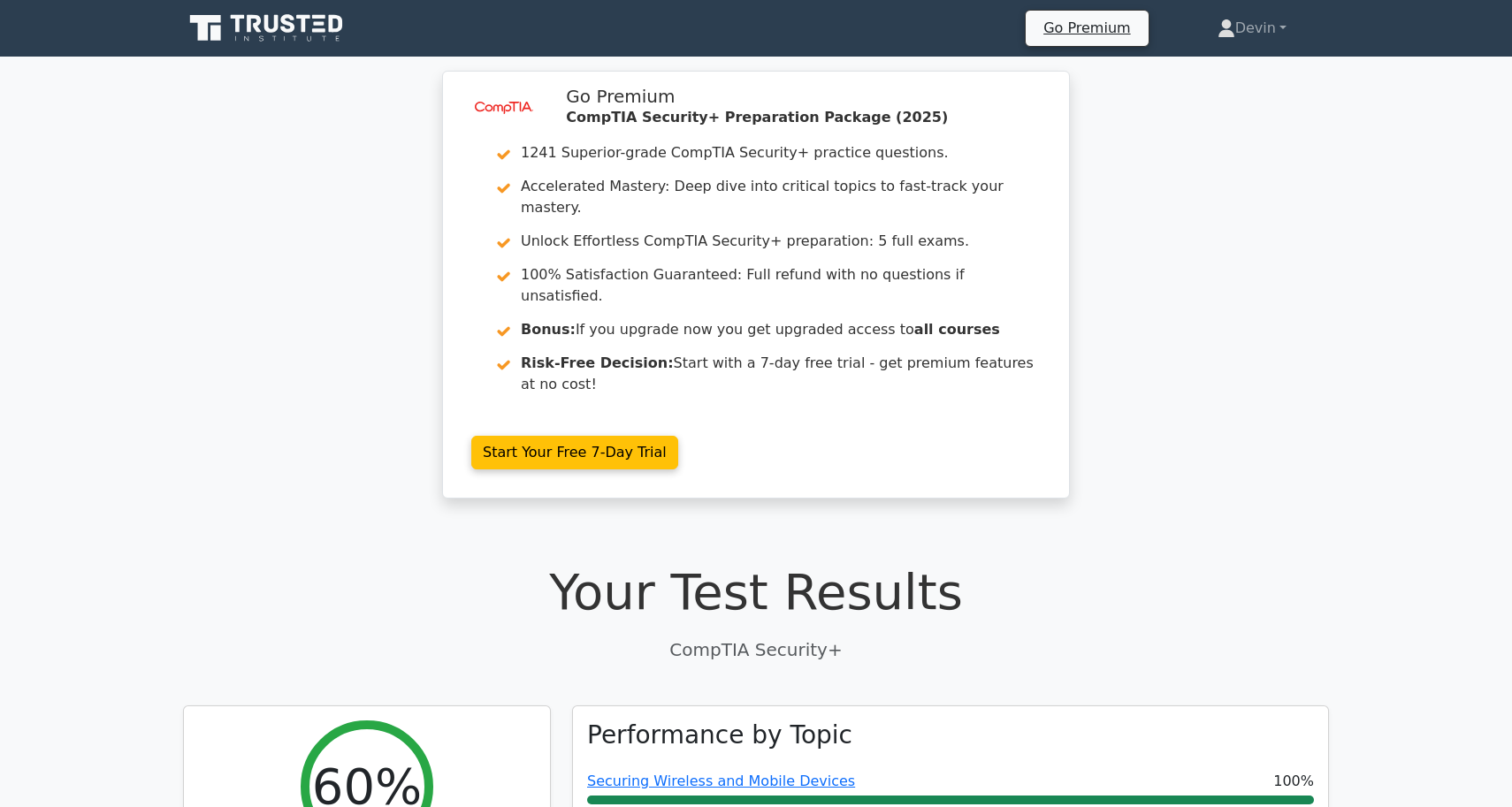
scroll to position [0, 0]
